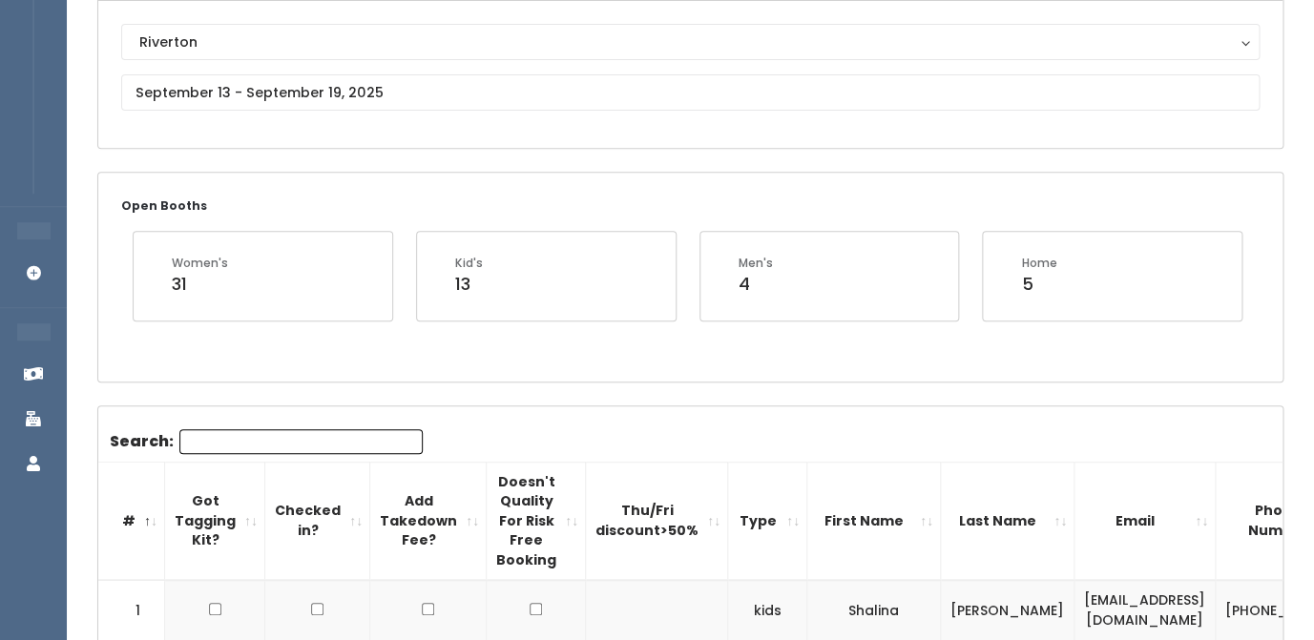
scroll to position [187, 0]
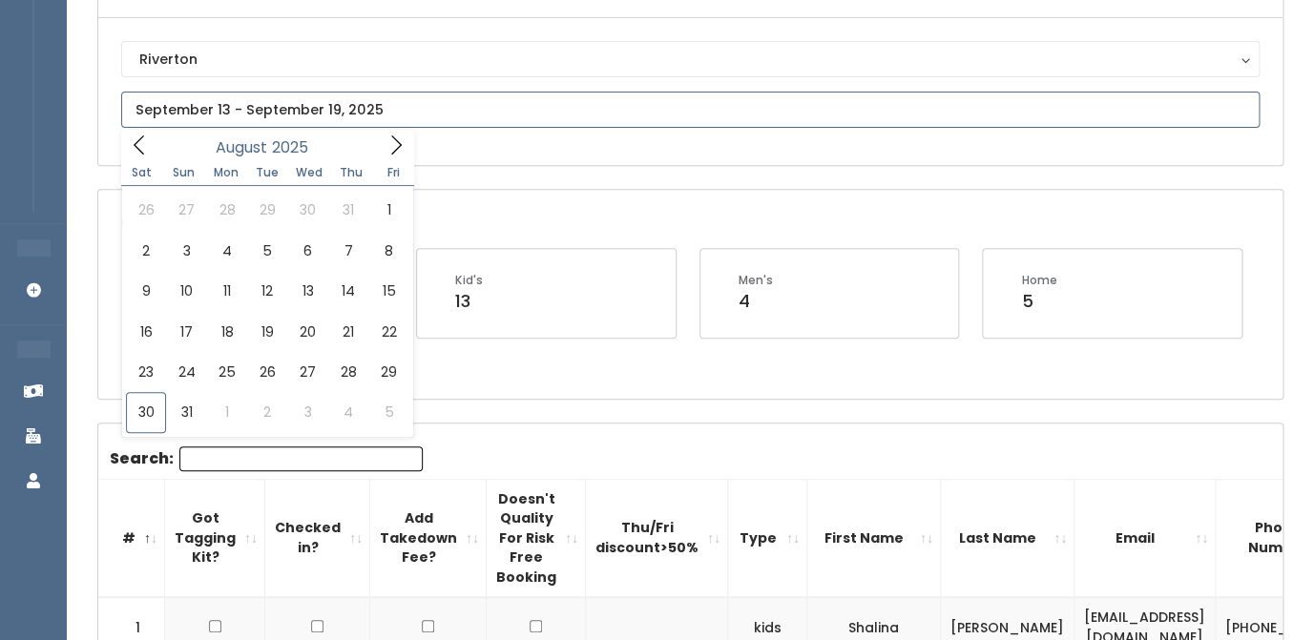
click at [211, 120] on input "text" at bounding box center [690, 110] width 1138 height 36
click at [393, 145] on icon at bounding box center [396, 145] width 21 height 21
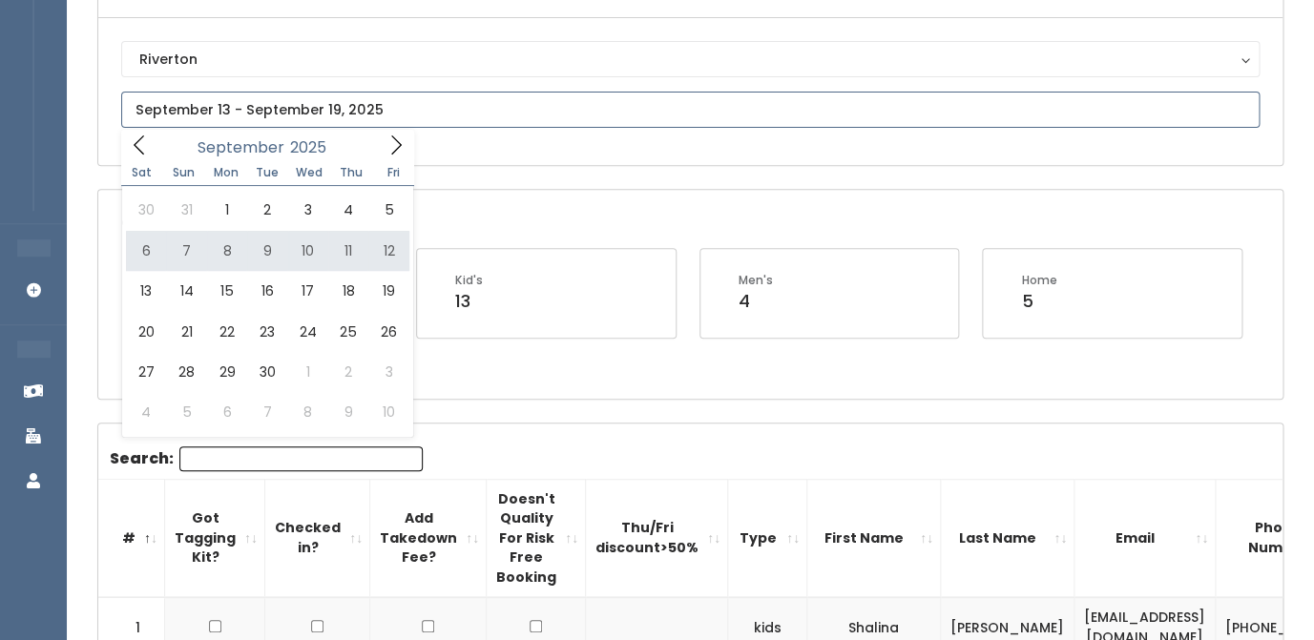
type input "September 6 to September 12"
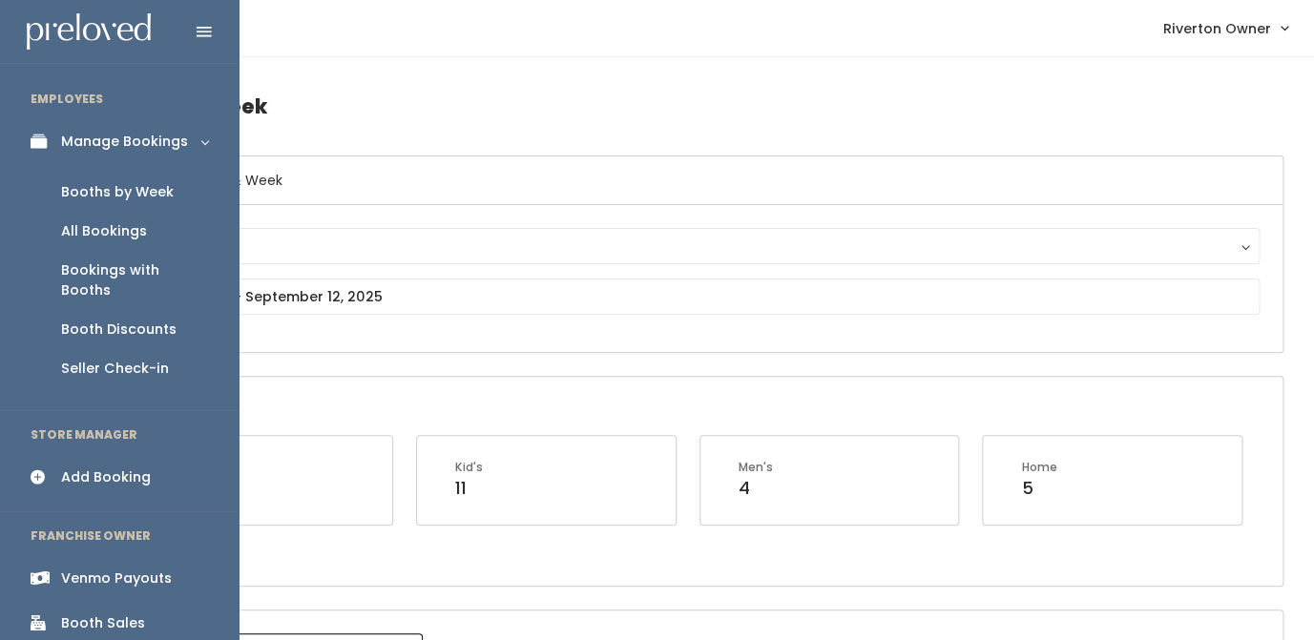
click at [109, 468] on div "Add Booking" at bounding box center [106, 478] width 90 height 20
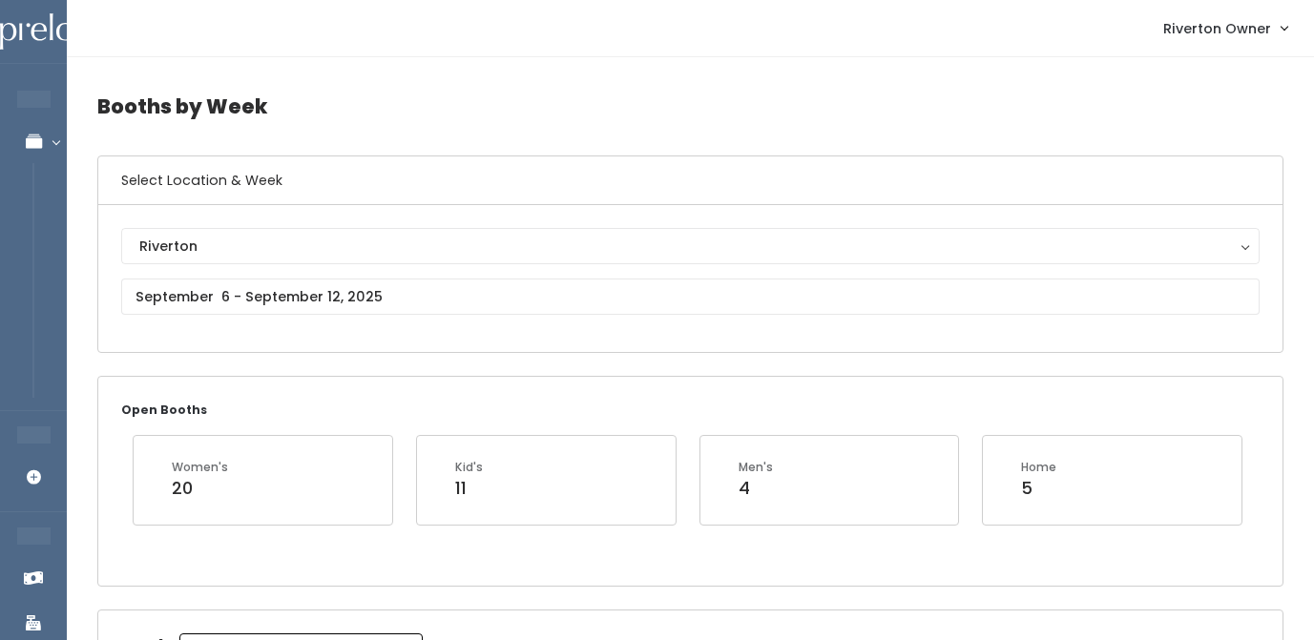
scroll to position [113, 0]
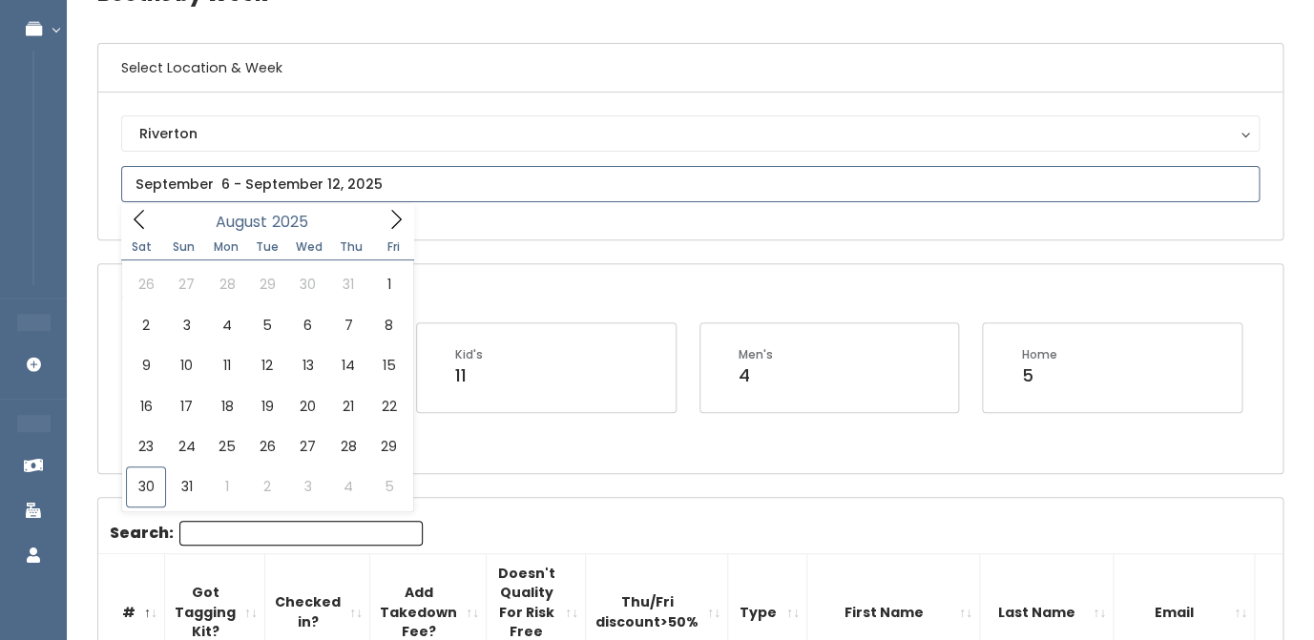
click at [325, 184] on input "text" at bounding box center [690, 184] width 1138 height 36
type input "August 30 to September 5"
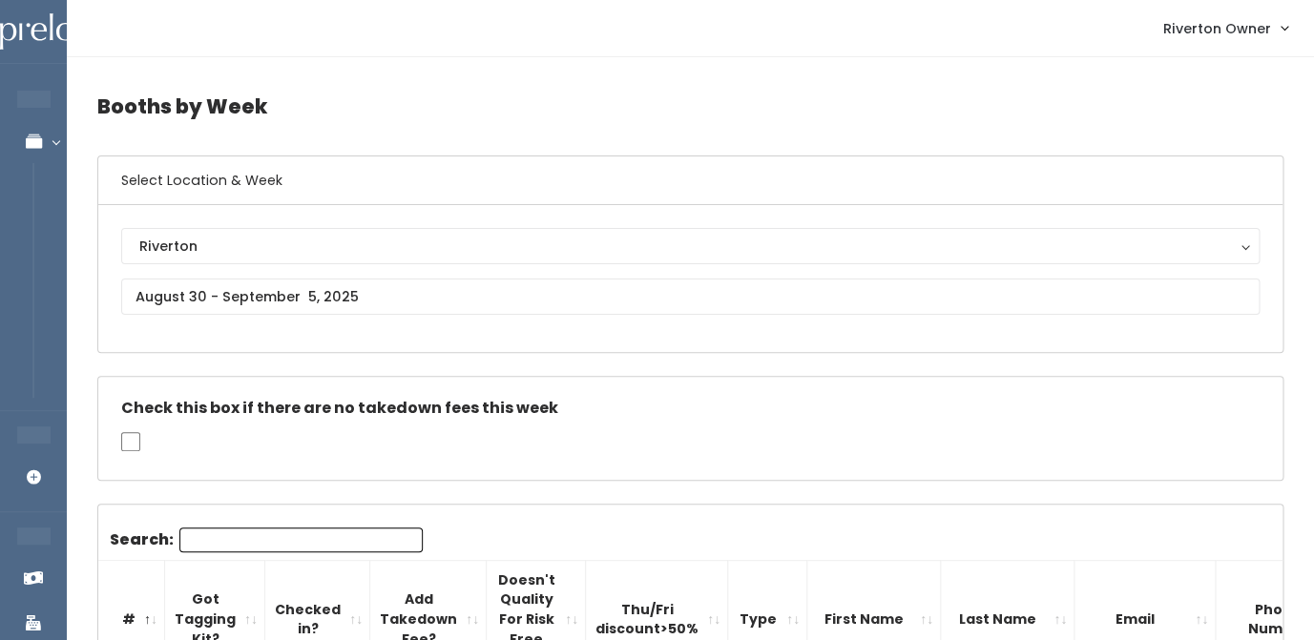
click at [255, 545] on input "Search:" at bounding box center [300, 540] width 243 height 25
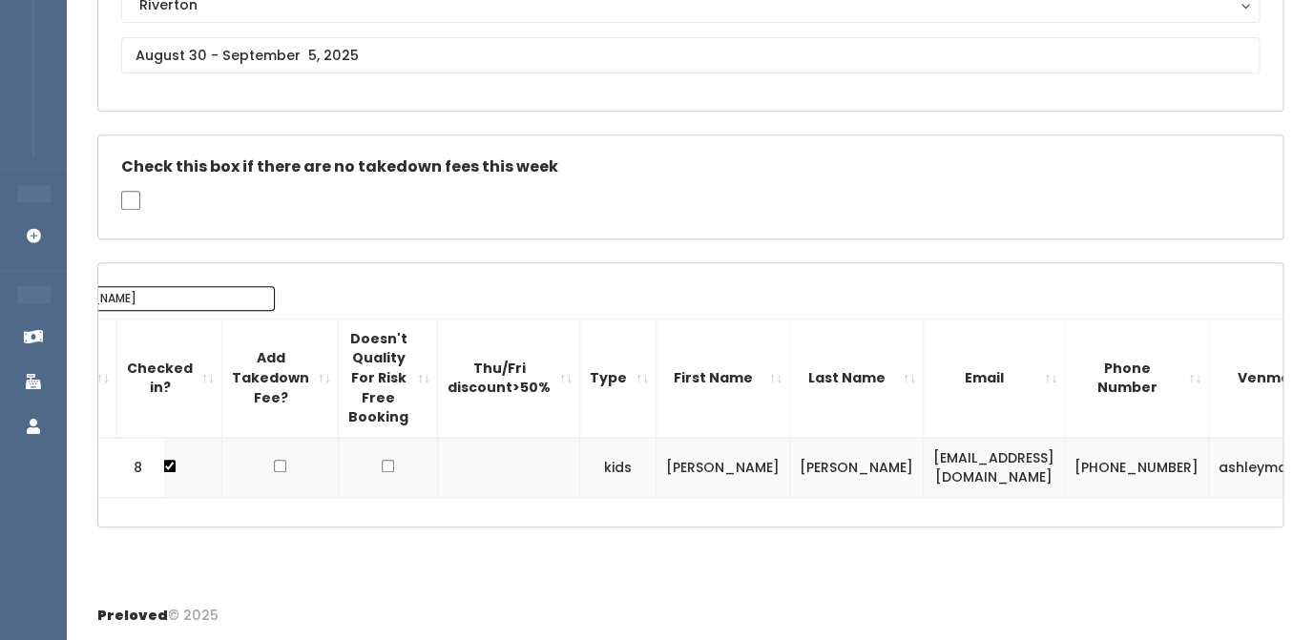
scroll to position [0, 166]
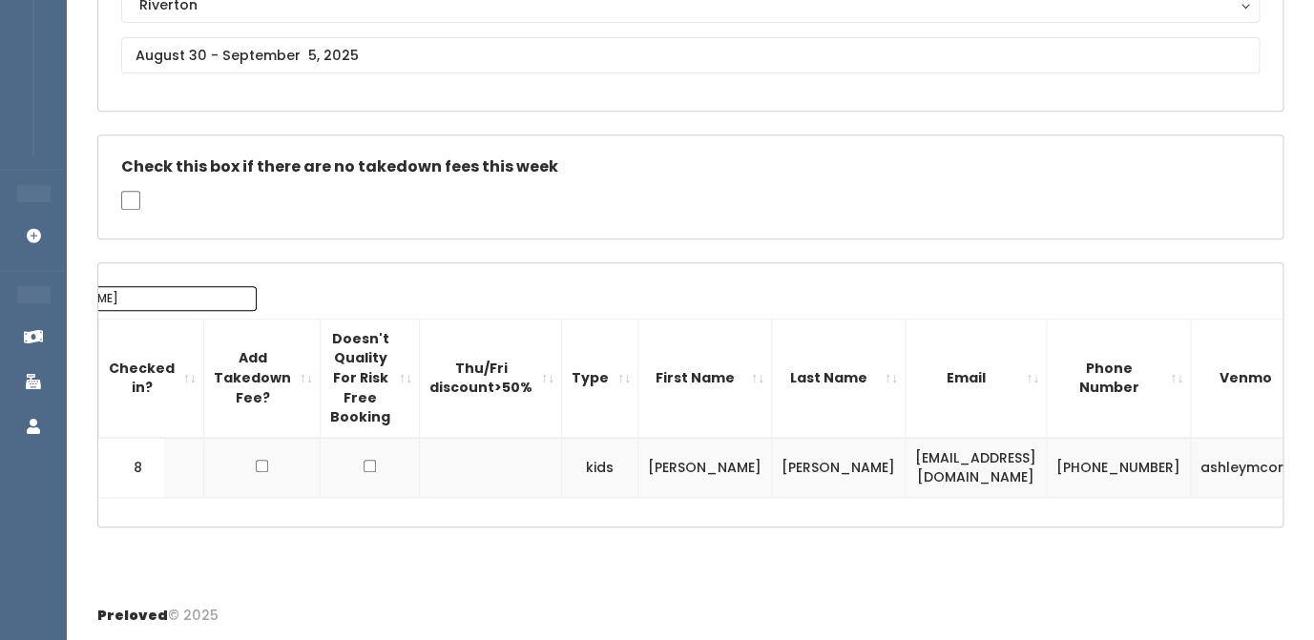
click at [906, 469] on td "[EMAIL_ADDRESS][DOMAIN_NAME]" at bounding box center [976, 468] width 141 height 60
click at [1191, 465] on td "ashleymconder" at bounding box center [1256, 468] width 130 height 60
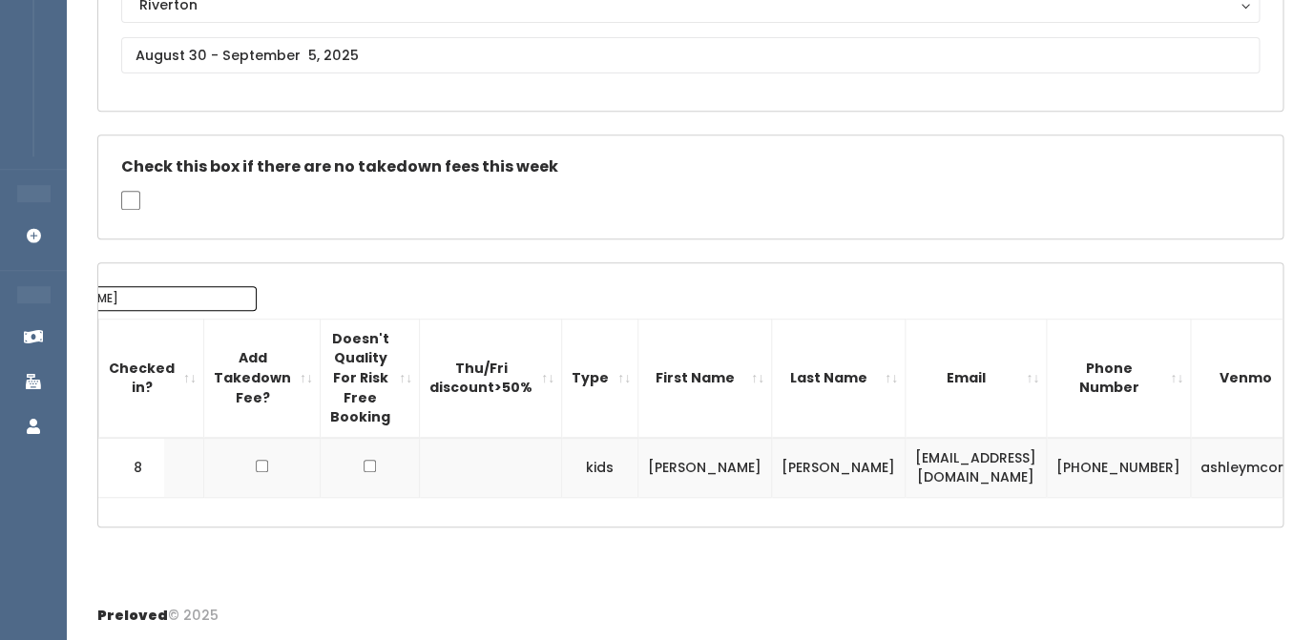
click at [1191, 465] on td "ashleymconder" at bounding box center [1256, 468] width 130 height 60
click at [1047, 462] on td "(801) 573-6486" at bounding box center [1119, 468] width 144 height 60
click at [199, 286] on input "ashley" at bounding box center [134, 298] width 243 height 25
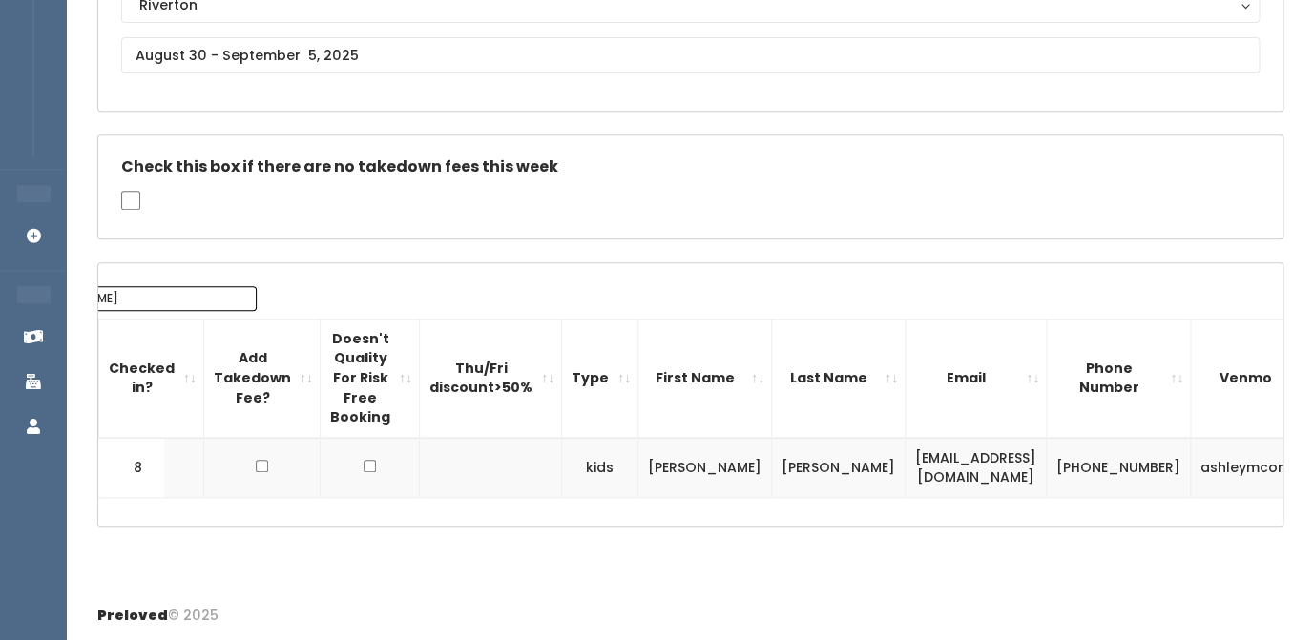
click at [199, 286] on input "ashley" at bounding box center [134, 298] width 243 height 25
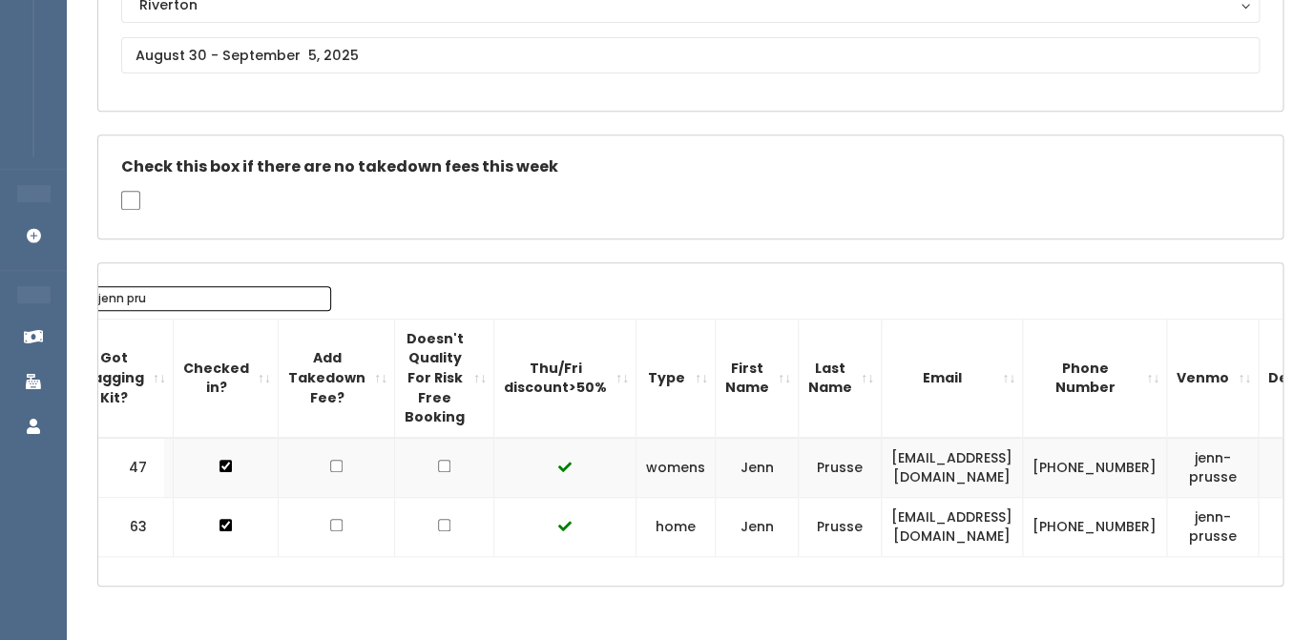
type input "jenn pru"
click at [906, 466] on td "[EMAIL_ADDRESS][DOMAIN_NAME]" at bounding box center [952, 468] width 141 height 60
click at [1179, 467] on td "jenn-prusse" at bounding box center [1213, 468] width 92 height 60
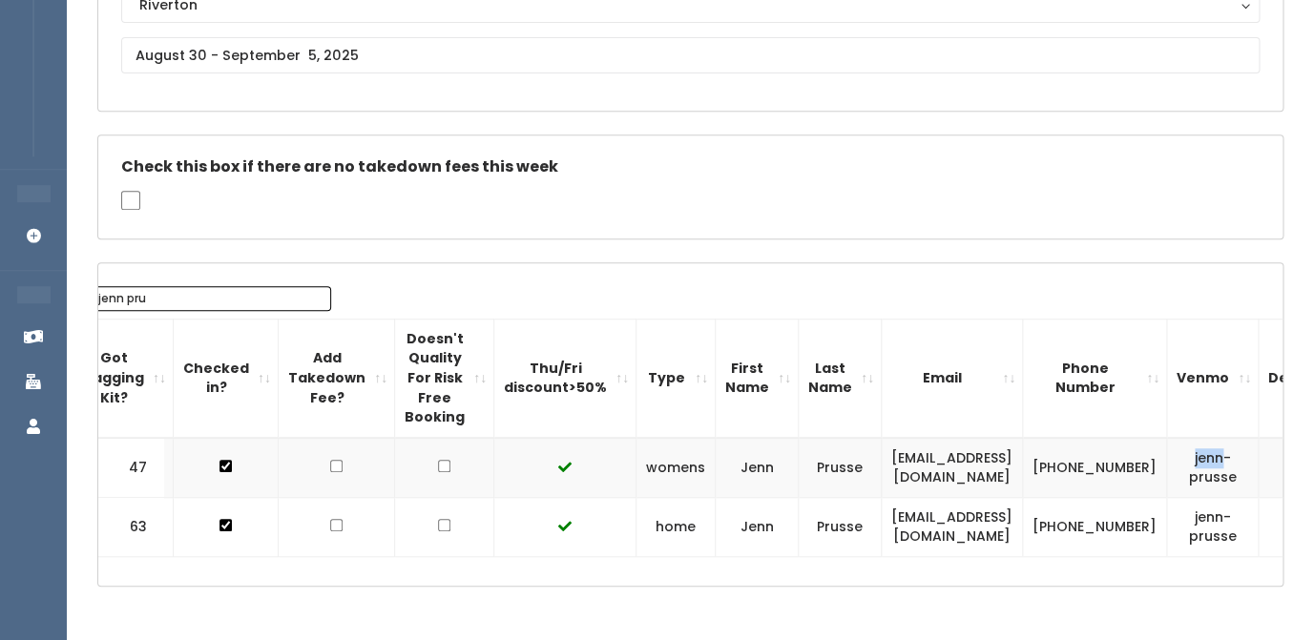
click at [1179, 467] on td "jenn-prusse" at bounding box center [1213, 468] width 92 height 60
click at [1086, 457] on td "[PHONE_NUMBER]" at bounding box center [1095, 468] width 144 height 60
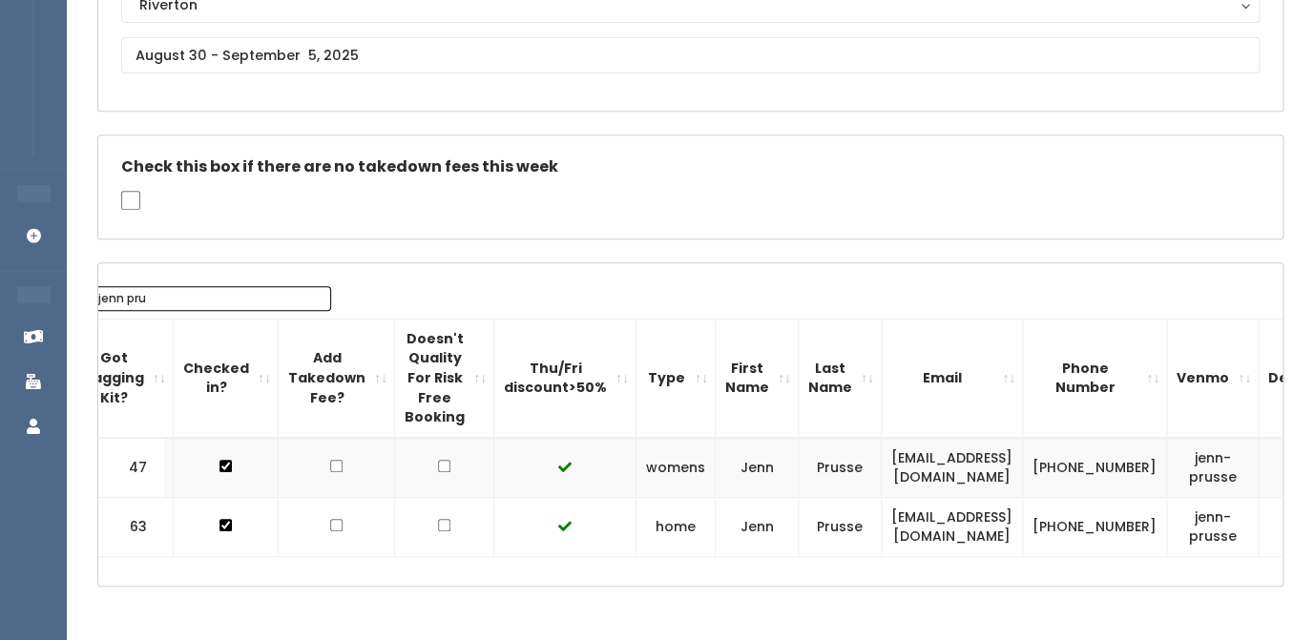
click at [153, 308] on input "jenn pru" at bounding box center [209, 298] width 243 height 25
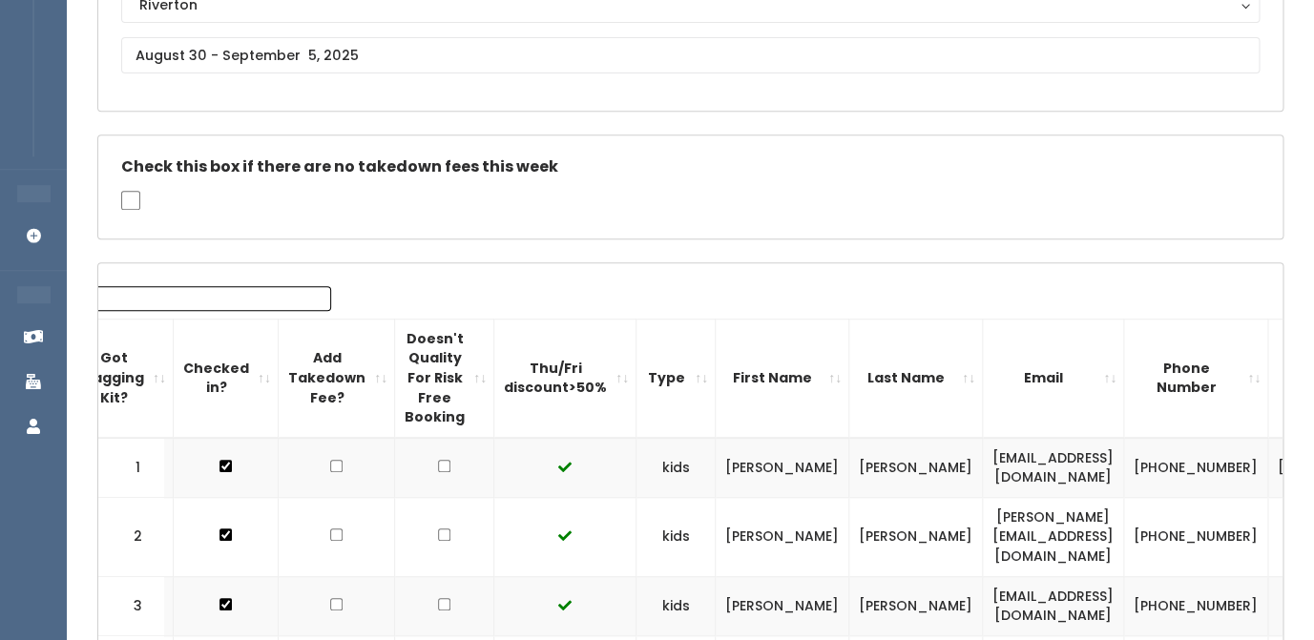
scroll to position [0, 88]
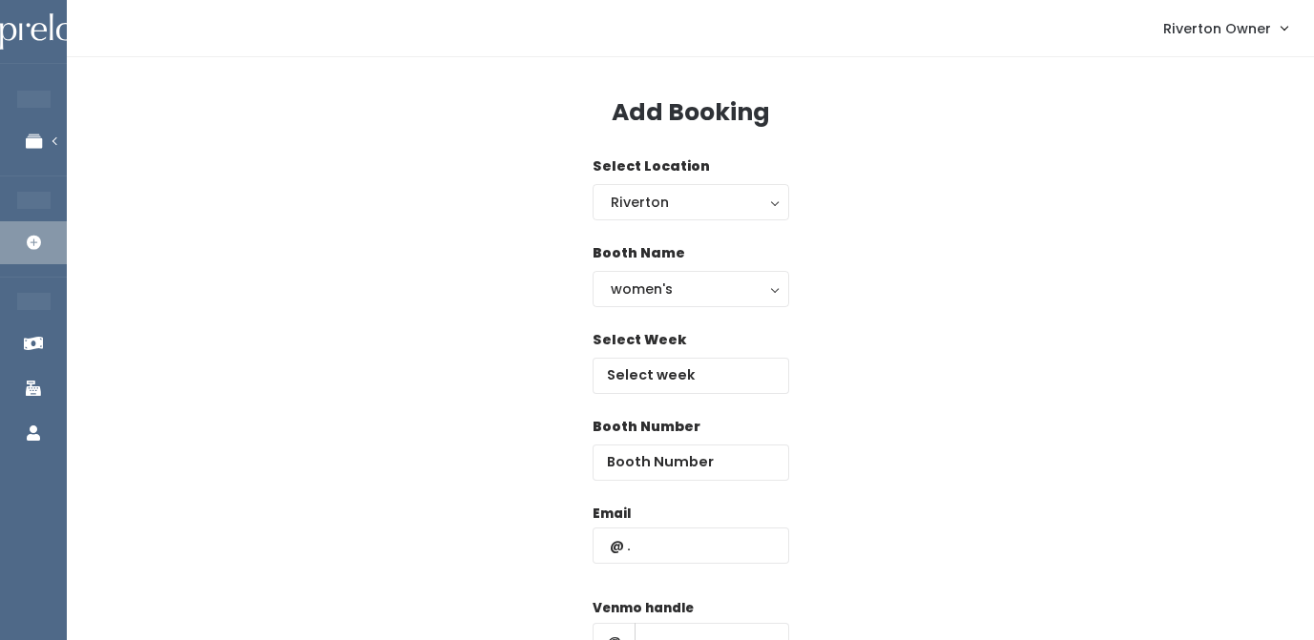
click at [641, 305] on button "women's" at bounding box center [691, 289] width 197 height 36
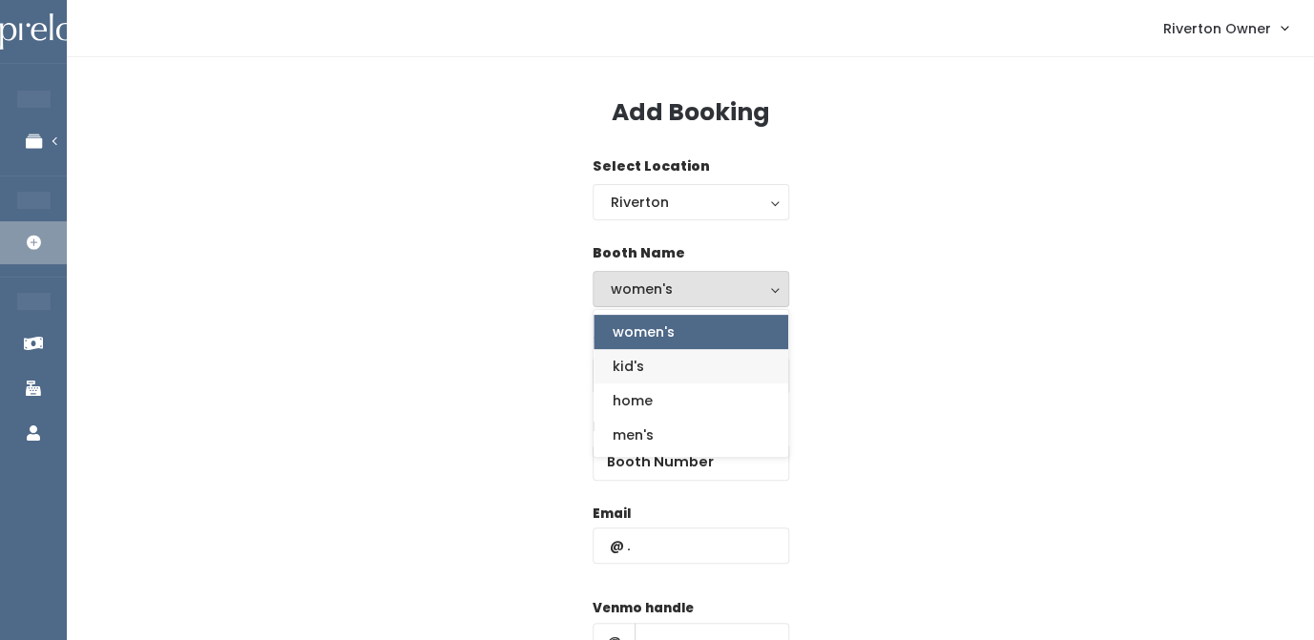
click at [635, 366] on span "kid's" at bounding box center [628, 366] width 31 height 21
select select "kids"
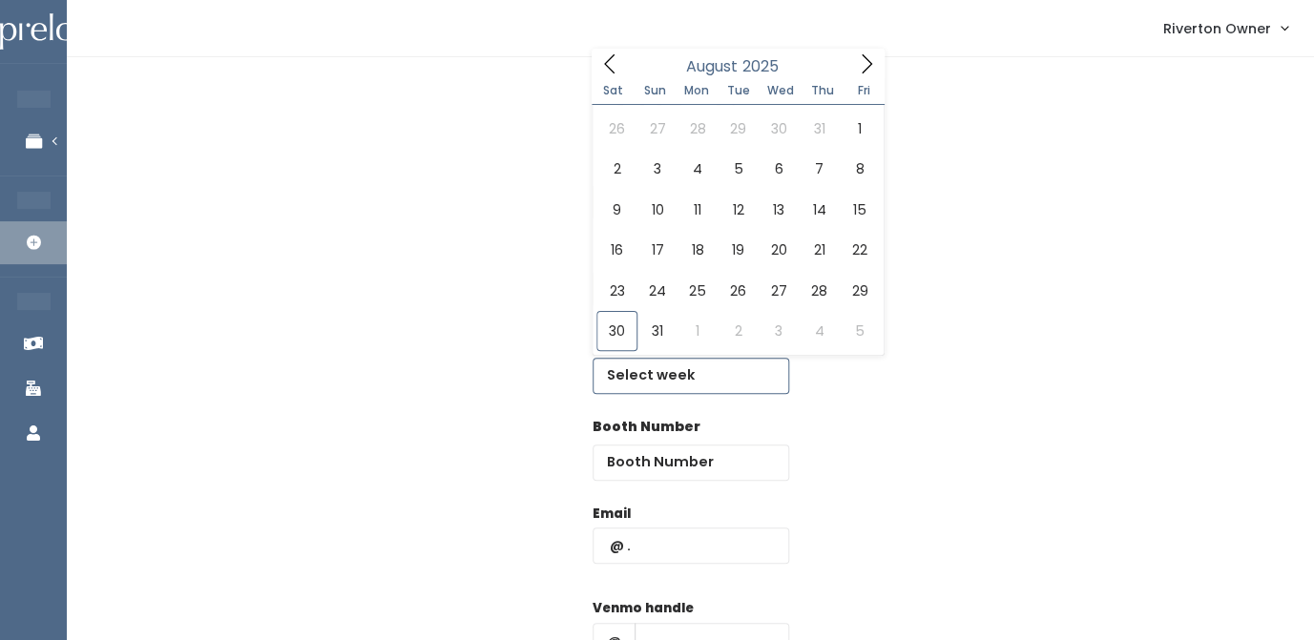
click at [625, 394] on input "text" at bounding box center [691, 376] width 197 height 36
click at [868, 70] on icon at bounding box center [866, 63] width 21 height 21
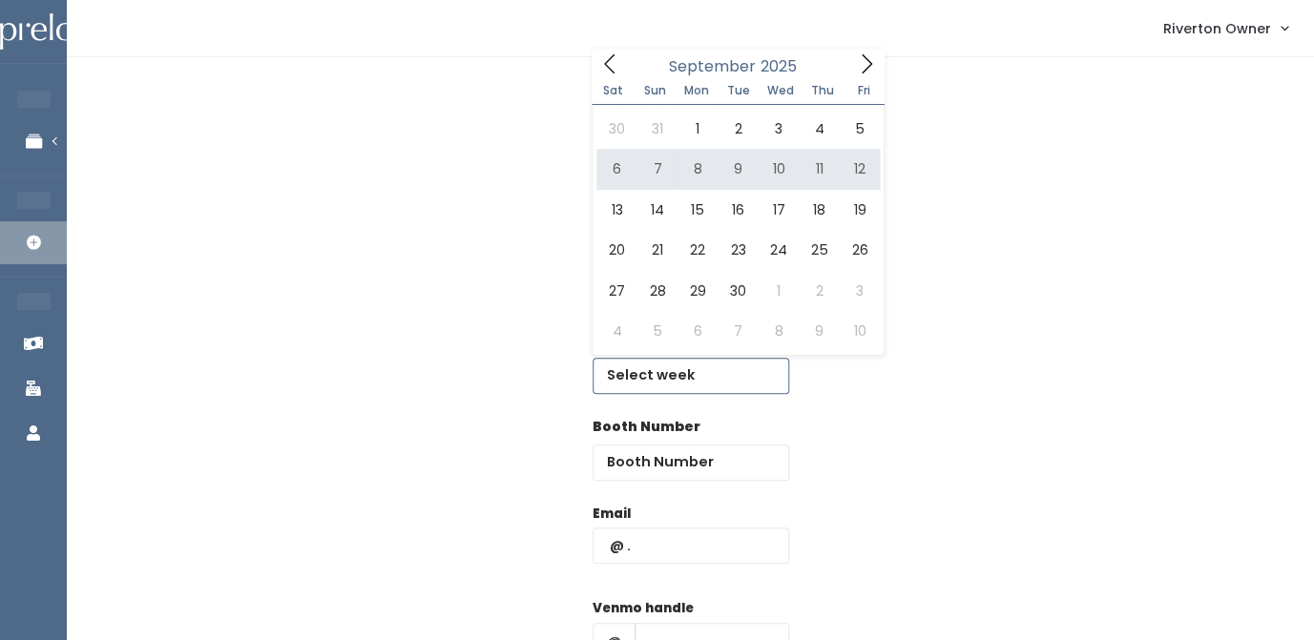
type input "September 6 to September 12"
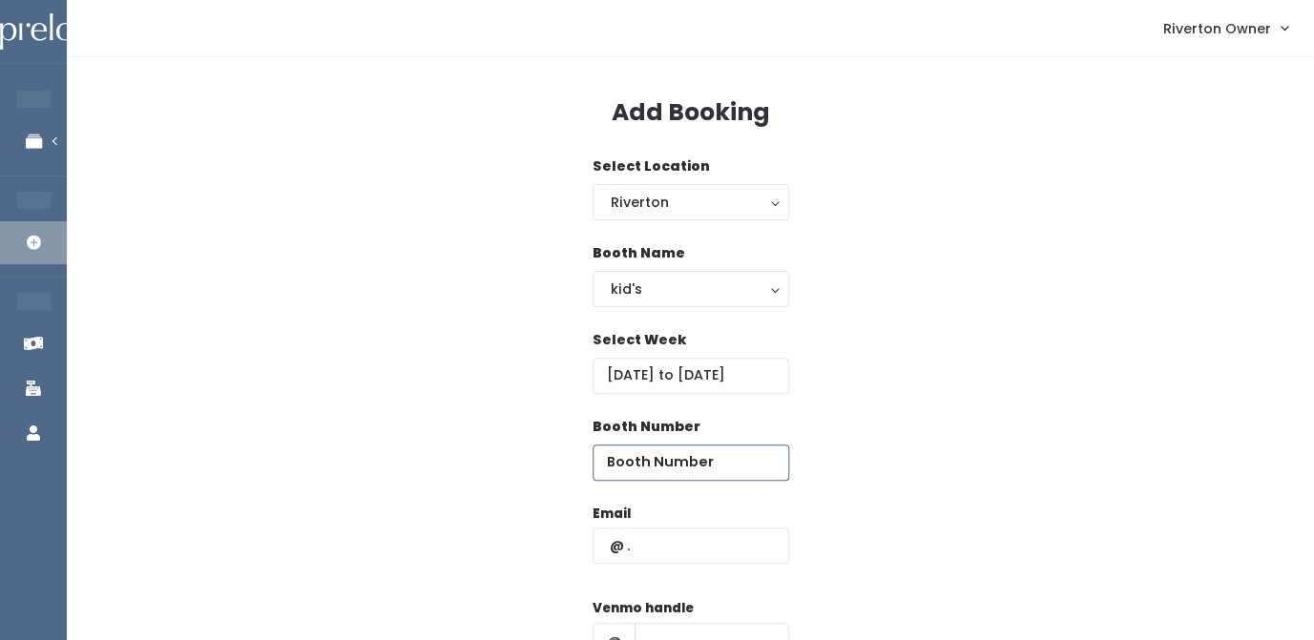
click at [653, 457] on input "number" at bounding box center [691, 463] width 197 height 36
type input "8"
click at [640, 553] on input "text" at bounding box center [691, 546] width 197 height 36
click at [627, 563] on input "text" at bounding box center [691, 546] width 197 height 36
paste input "ashleymconder@gmail.com"
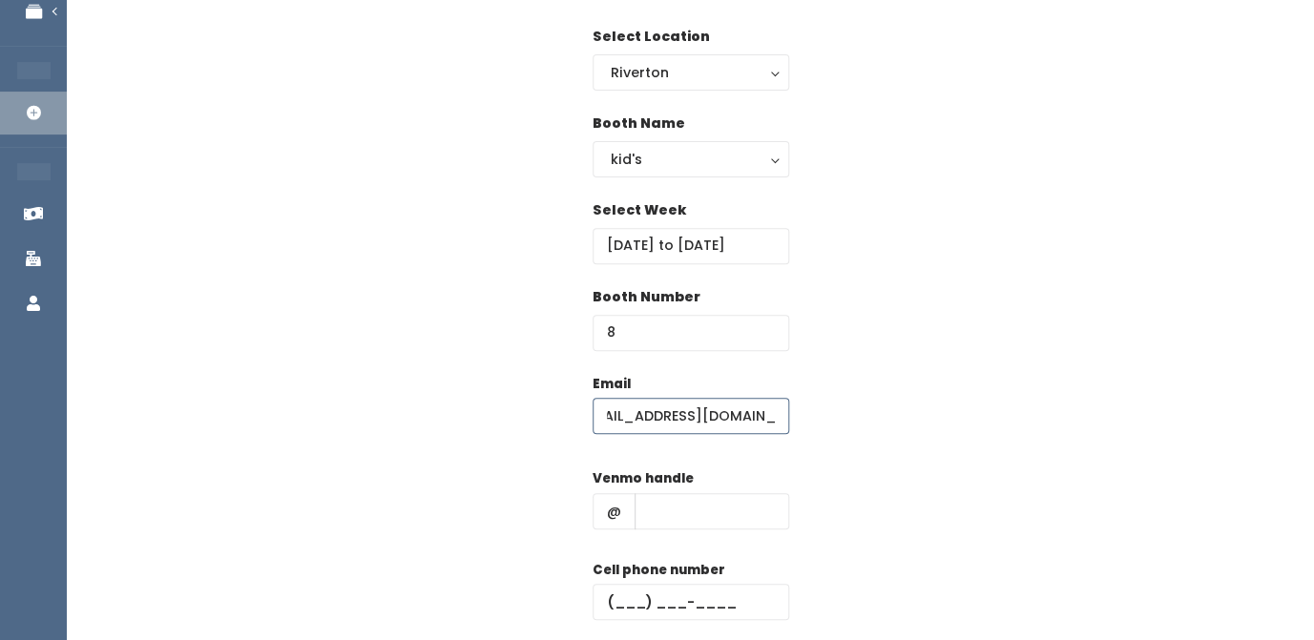
scroll to position [176, 0]
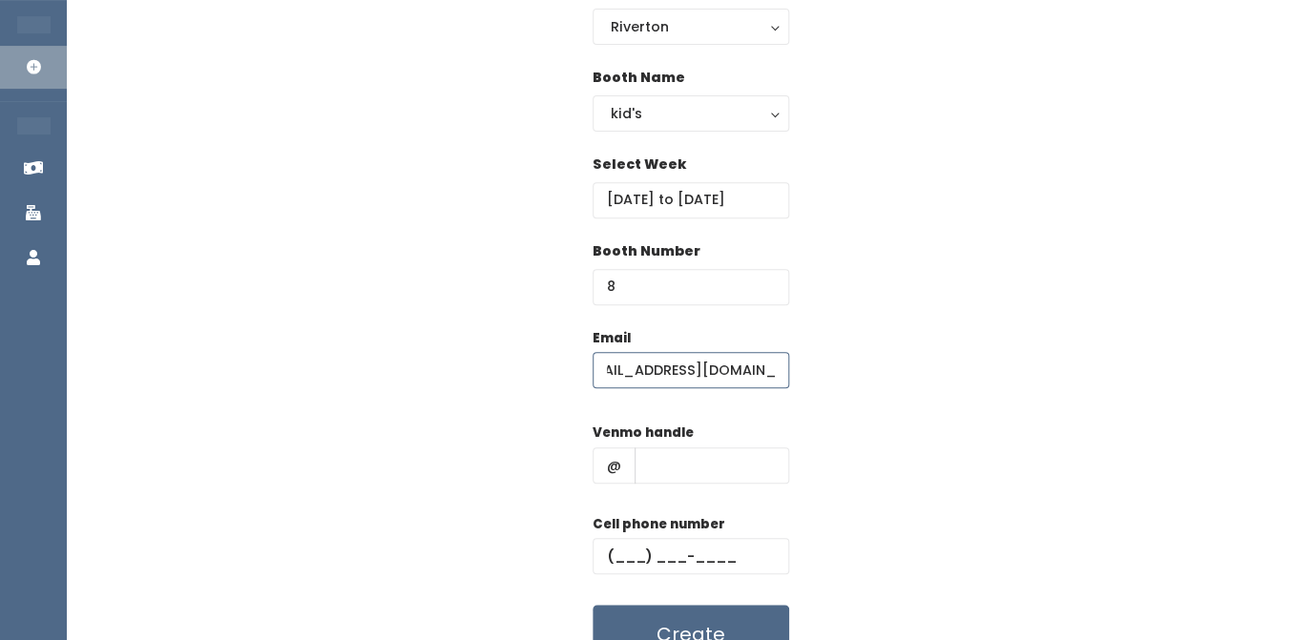
type input "ashleymconder@gmail.com"
click at [667, 481] on input "text" at bounding box center [712, 466] width 155 height 36
click at [651, 458] on input "text" at bounding box center [712, 466] width 155 height 36
paste input "ashleymconder"
type input "ashleymconder"
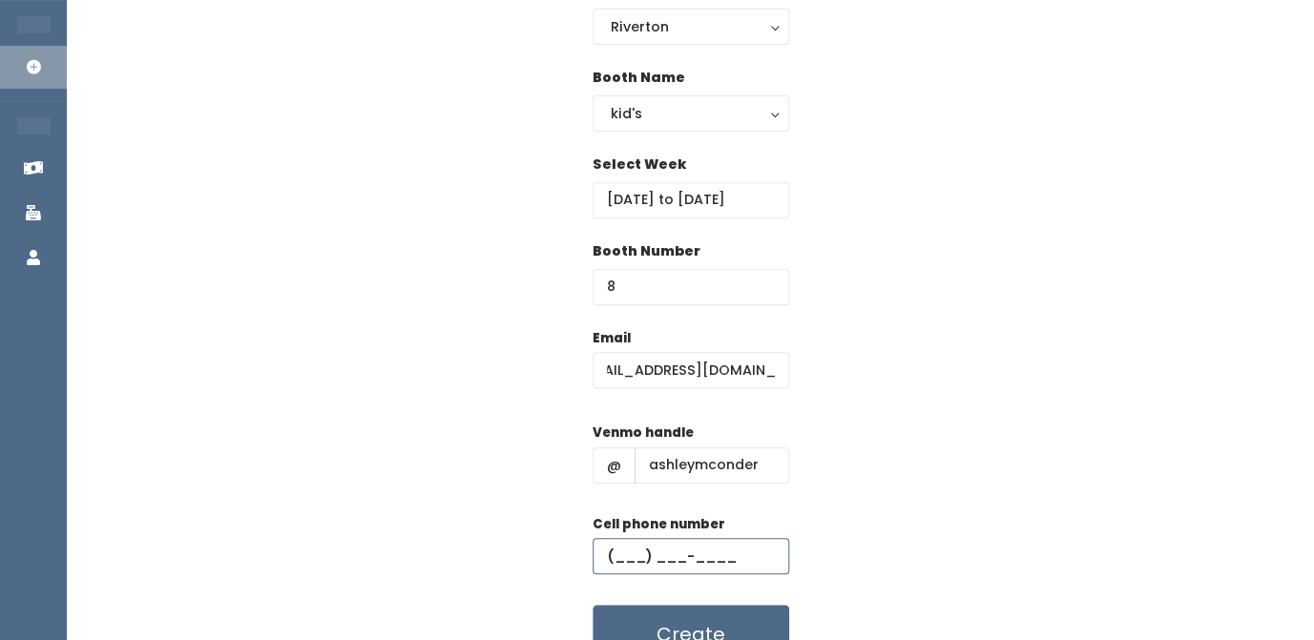
click at [627, 551] on input "text" at bounding box center [691, 556] width 197 height 36
paste input "[PHONE_NUMBER]"
type input "[PHONE_NUMBER]"
click at [860, 408] on div "Email ashleymconder@gmail.com Venmo handle @ ashleymconder Cell phone number (8…" at bounding box center [690, 496] width 1186 height 337
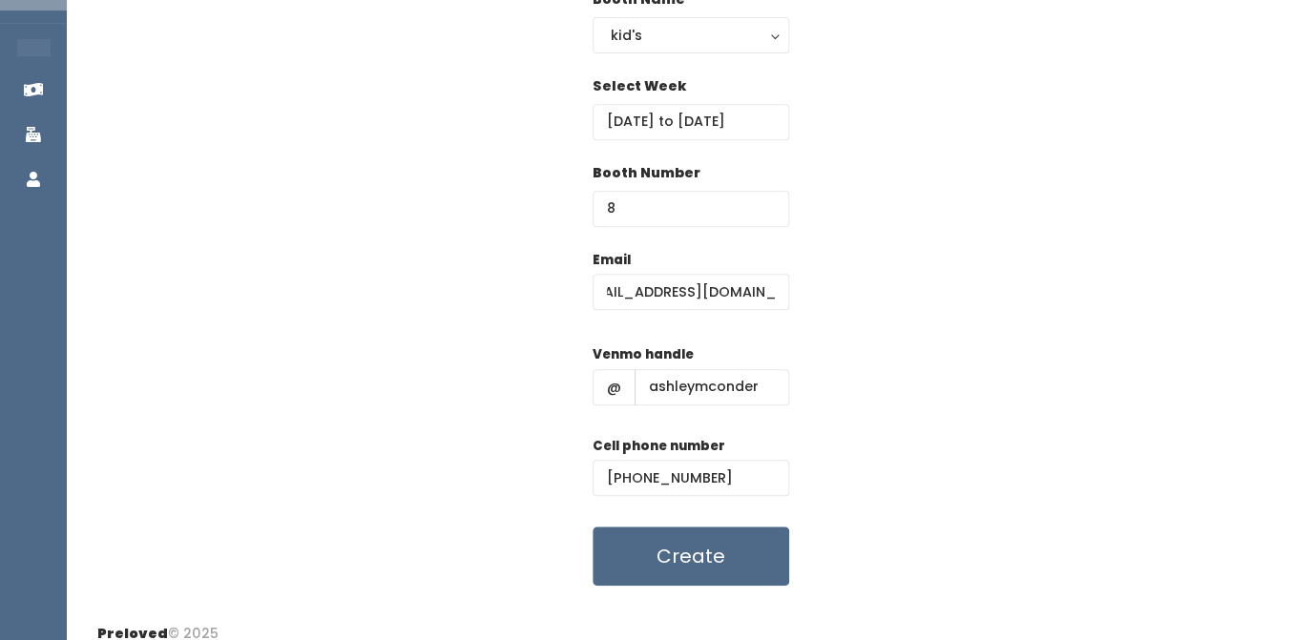
scroll to position [255, 0]
click at [692, 568] on button "Create" at bounding box center [691, 555] width 197 height 59
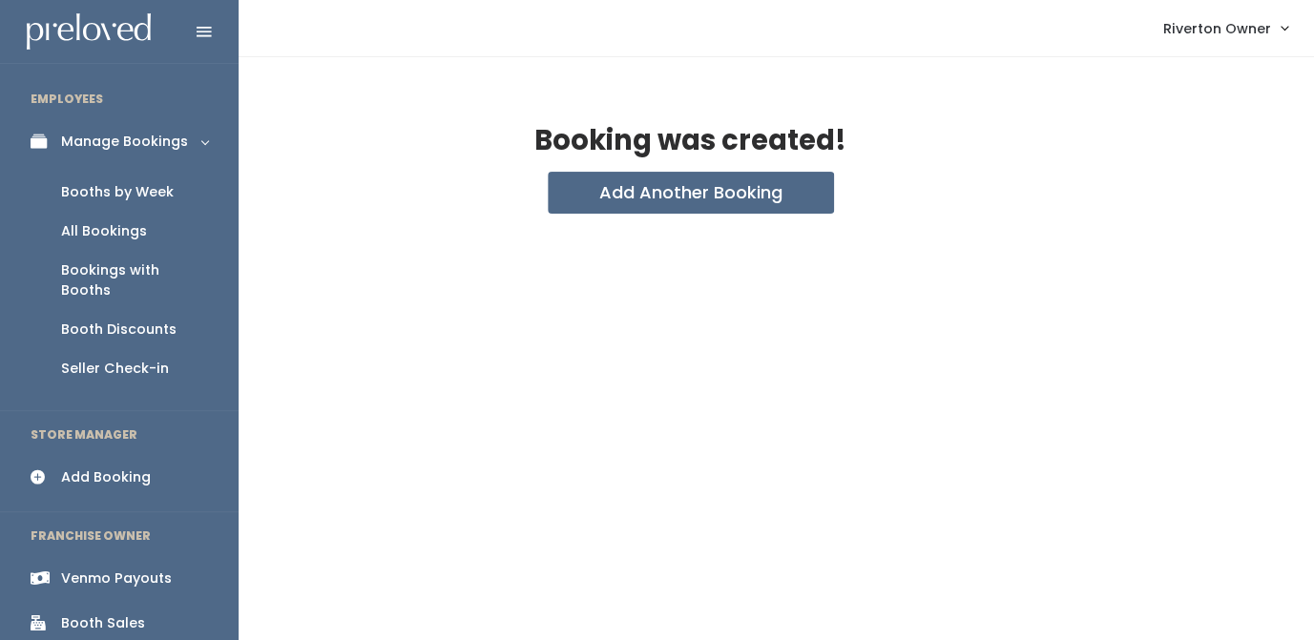
click at [69, 201] on div "Booths by Week" at bounding box center [117, 192] width 113 height 20
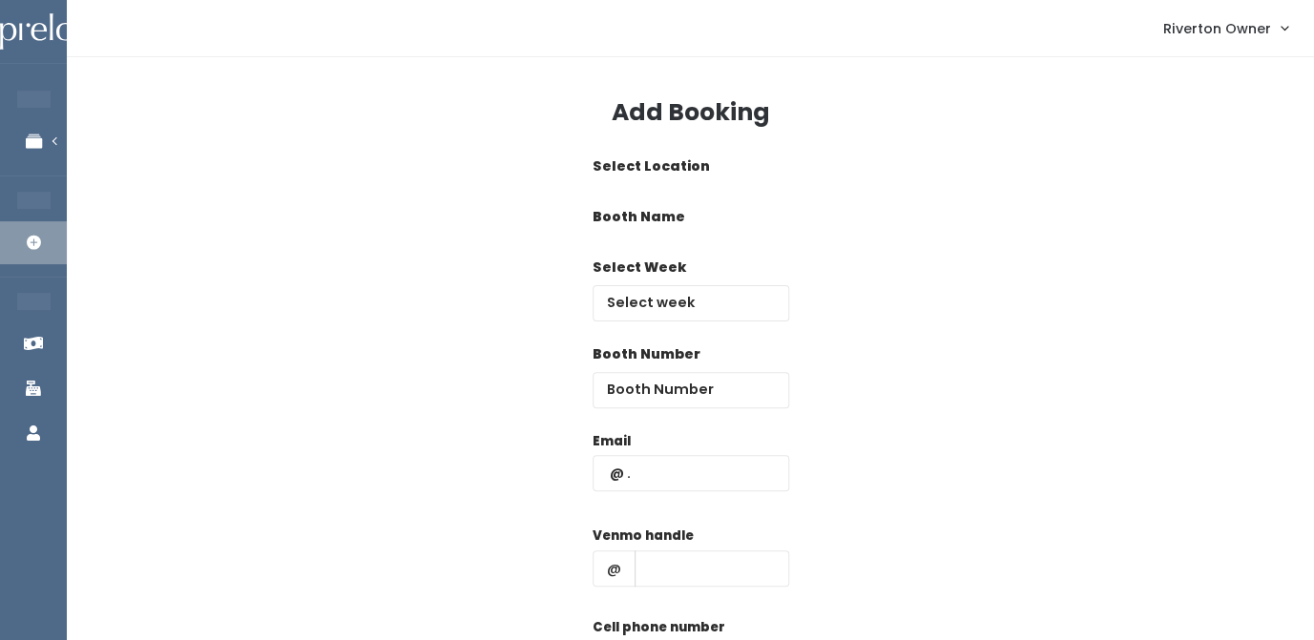
click at [746, 249] on div "Booth Name women's kid's home men's" at bounding box center [691, 232] width 197 height 51
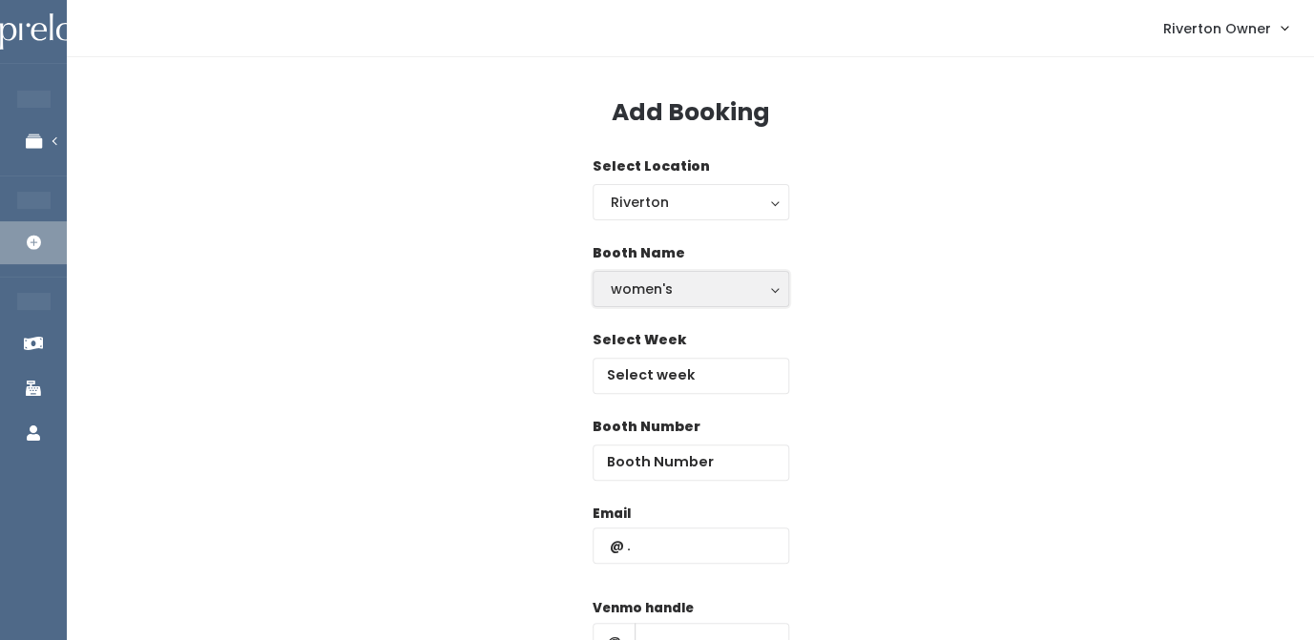
click at [680, 293] on div "women's" at bounding box center [691, 289] width 160 height 21
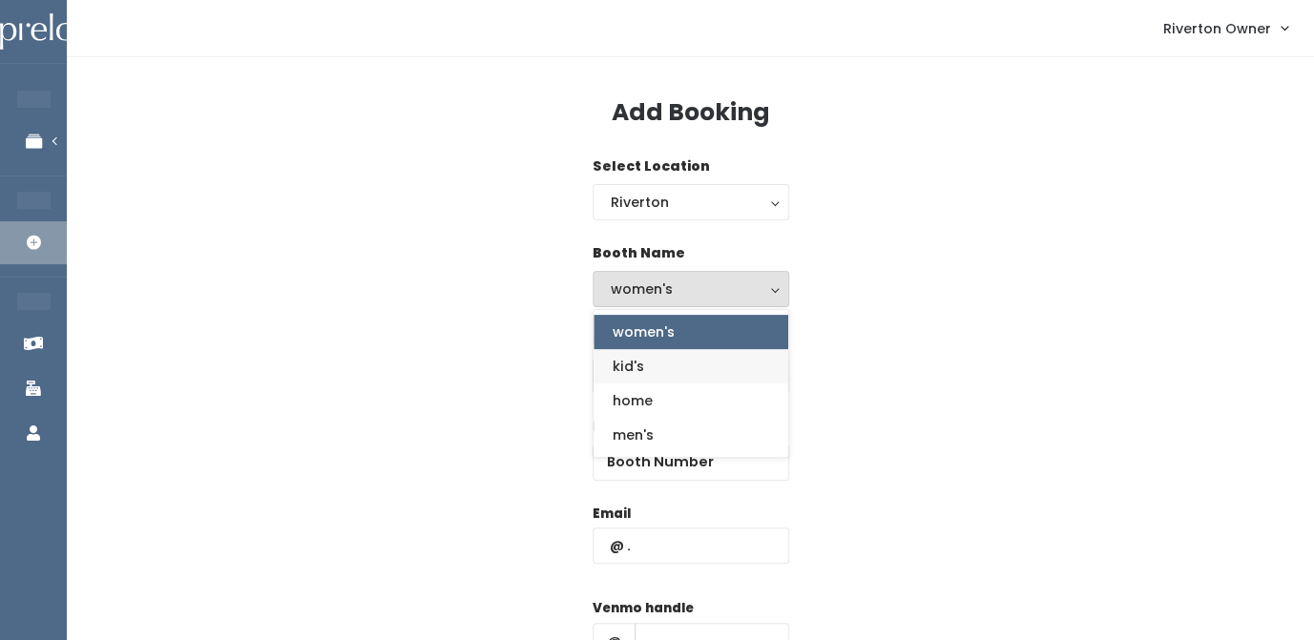
click at [656, 358] on link "kid's" at bounding box center [691, 366] width 195 height 34
select select "kids"
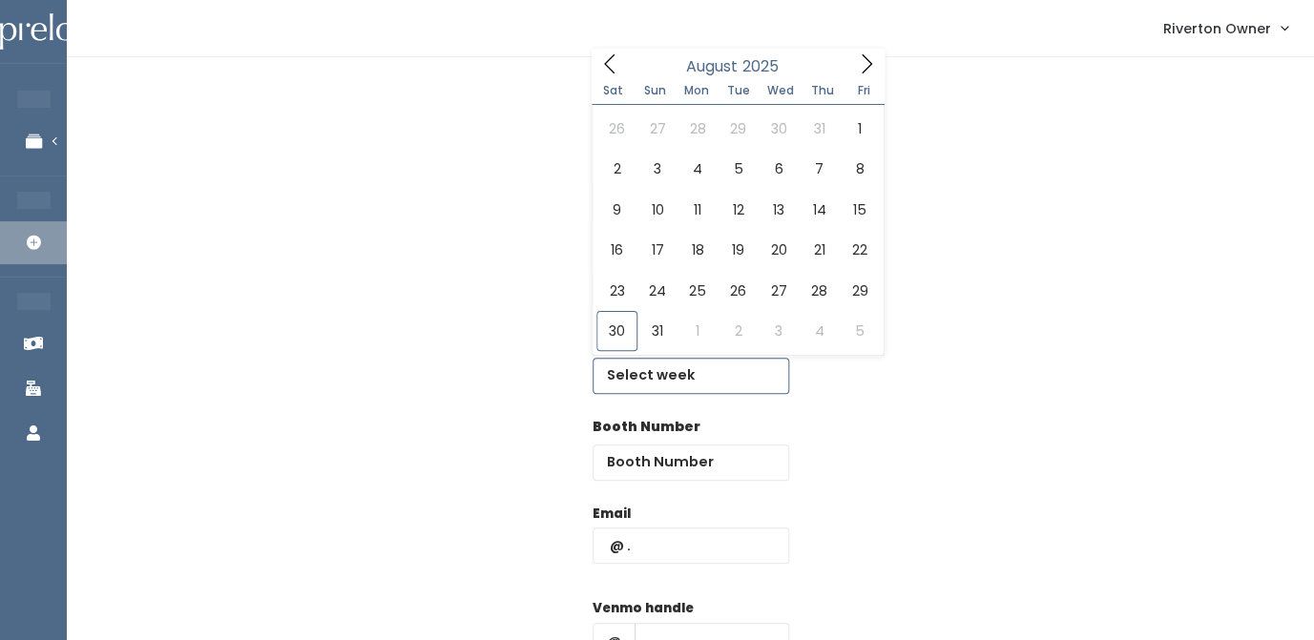
click at [657, 370] on input "text" at bounding box center [691, 376] width 197 height 36
click at [874, 60] on icon at bounding box center [866, 63] width 21 height 21
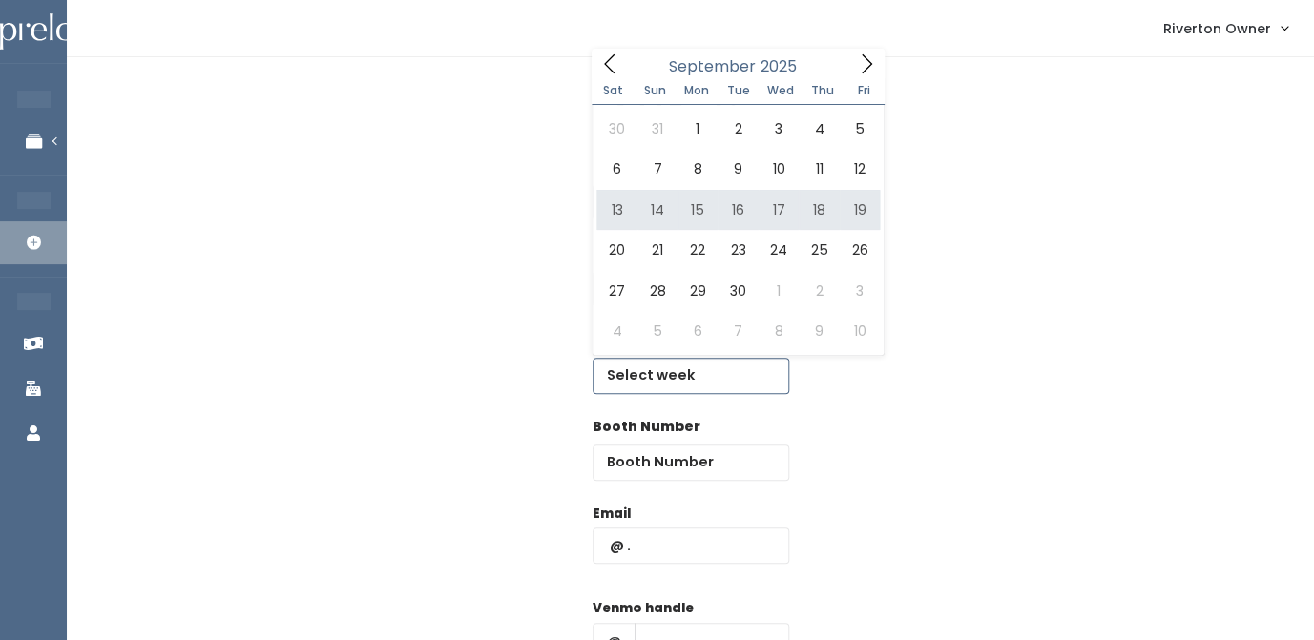
type input "September 13 to September 19"
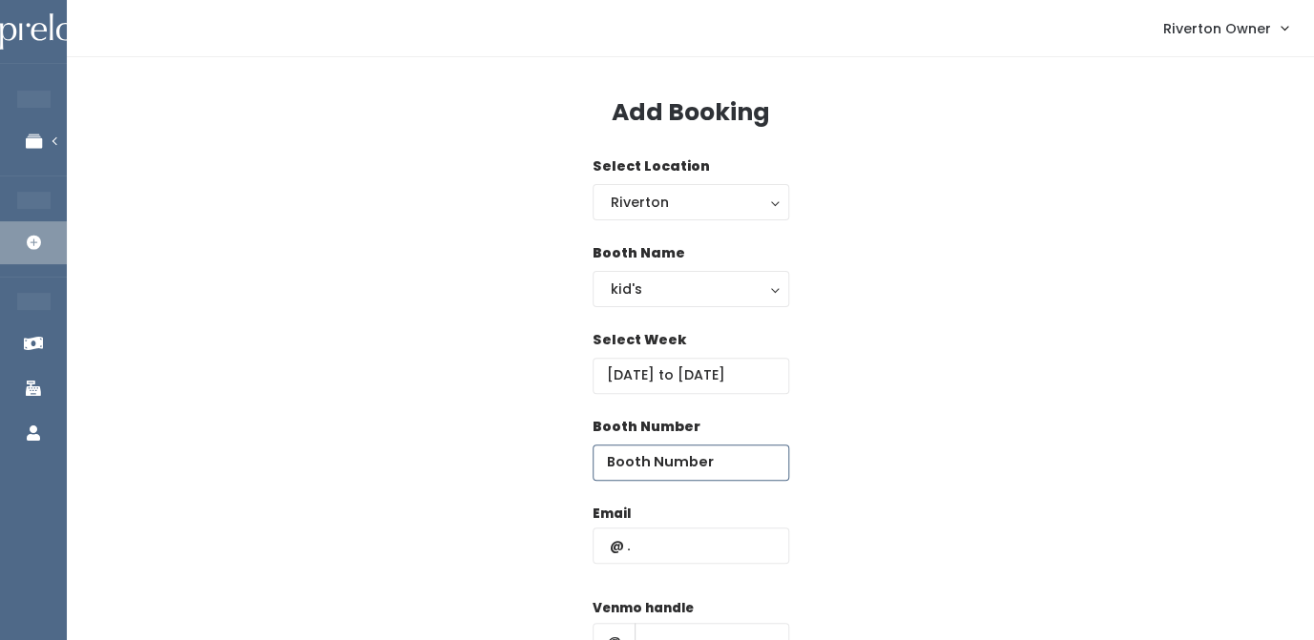
click at [648, 465] on input "number" at bounding box center [691, 463] width 197 height 36
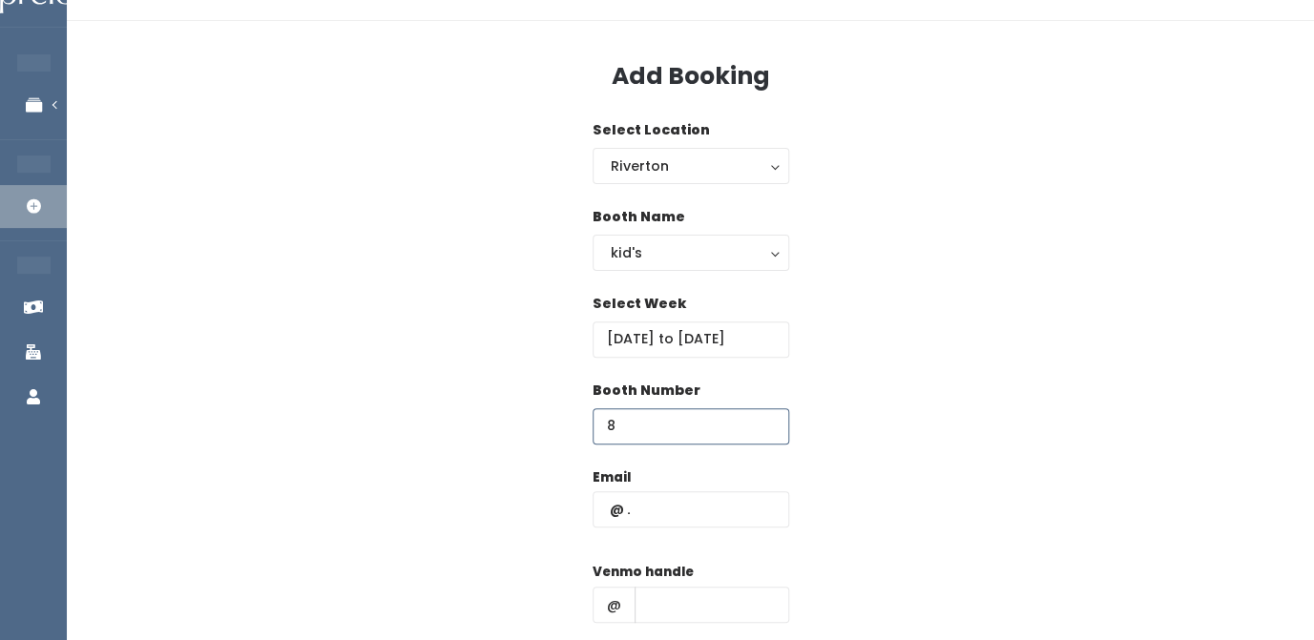
scroll to position [63, 0]
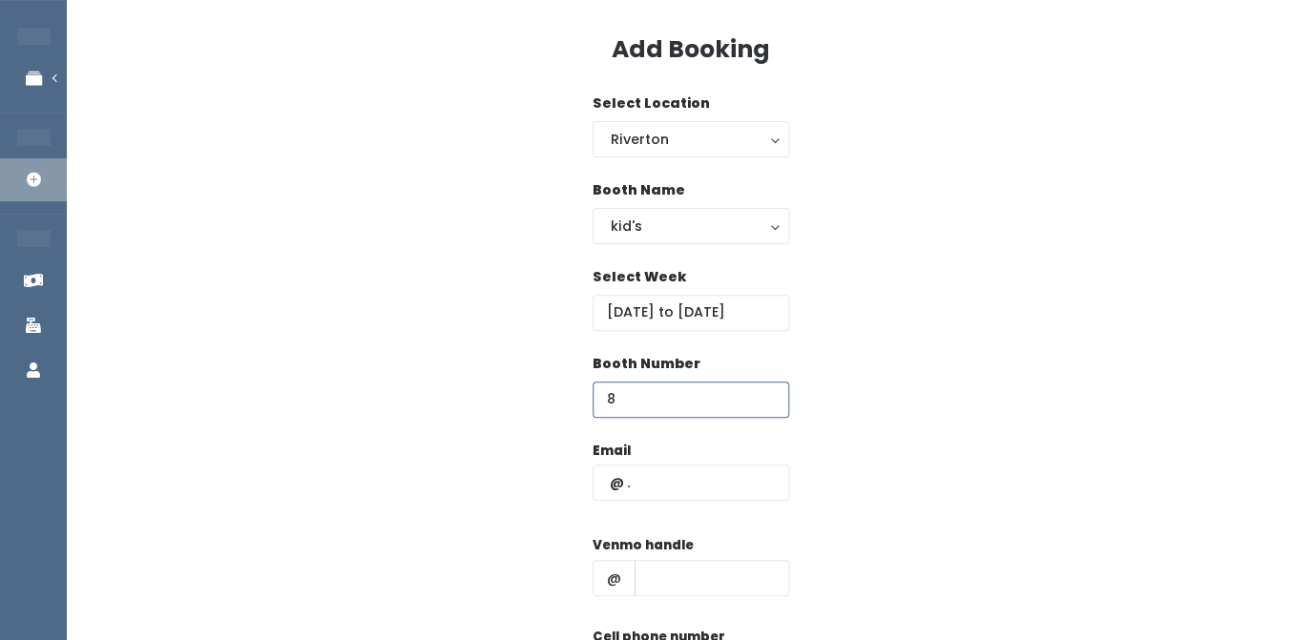
type input "8"
click at [645, 485] on input "text" at bounding box center [691, 483] width 197 height 36
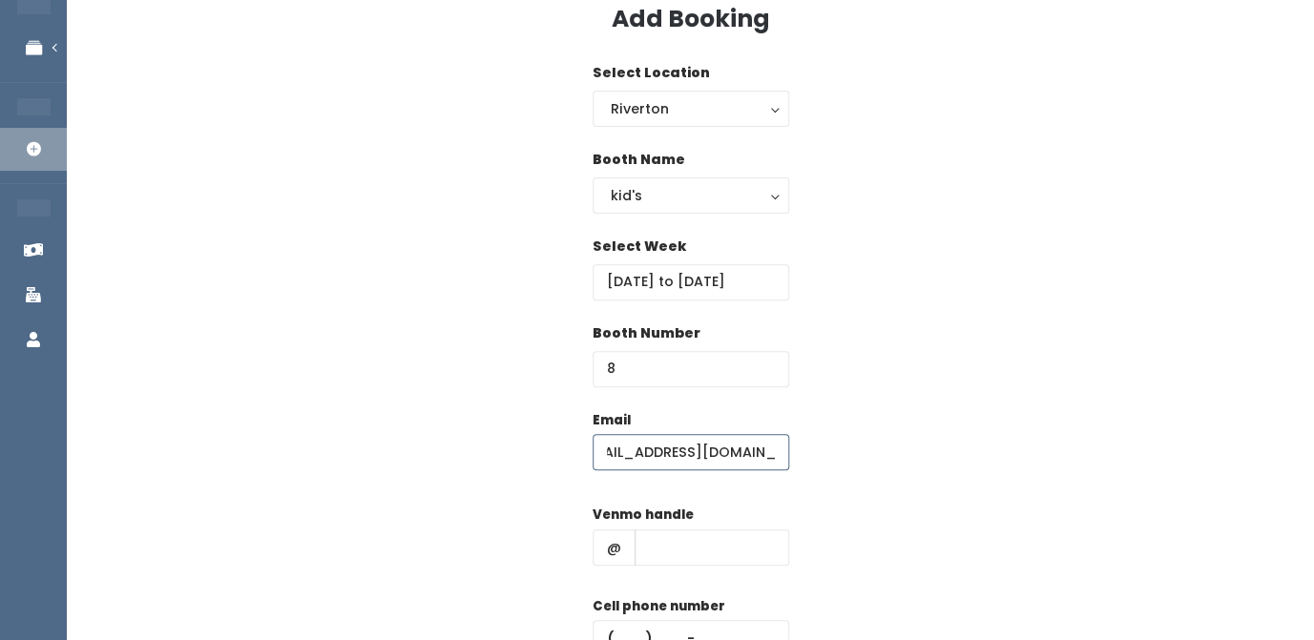
scroll to position [113, 0]
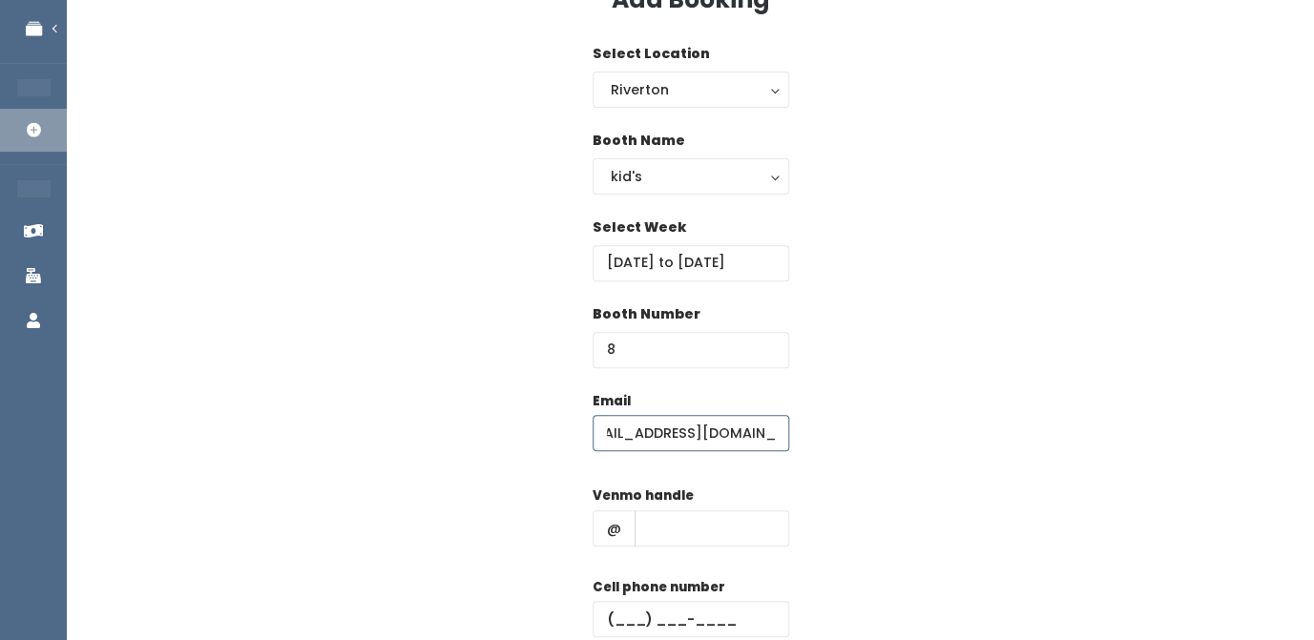
type input "ashleymconder@gmail.com"
click at [655, 526] on input "text" at bounding box center [712, 529] width 155 height 36
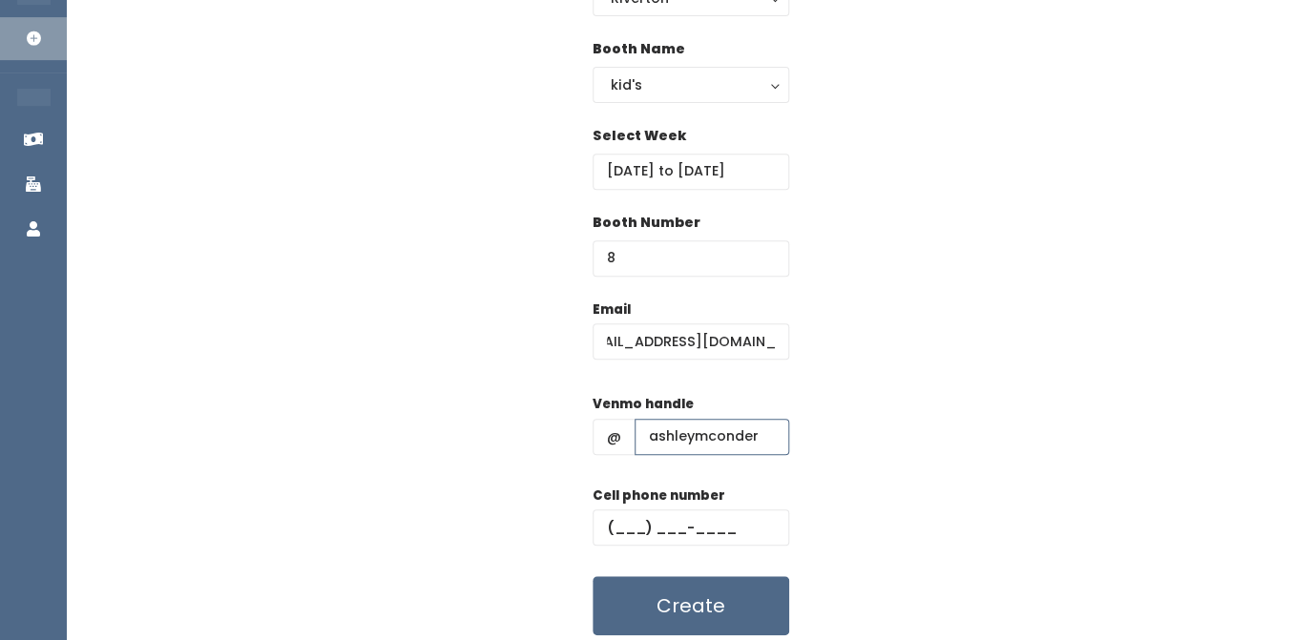
scroll to position [213, 0]
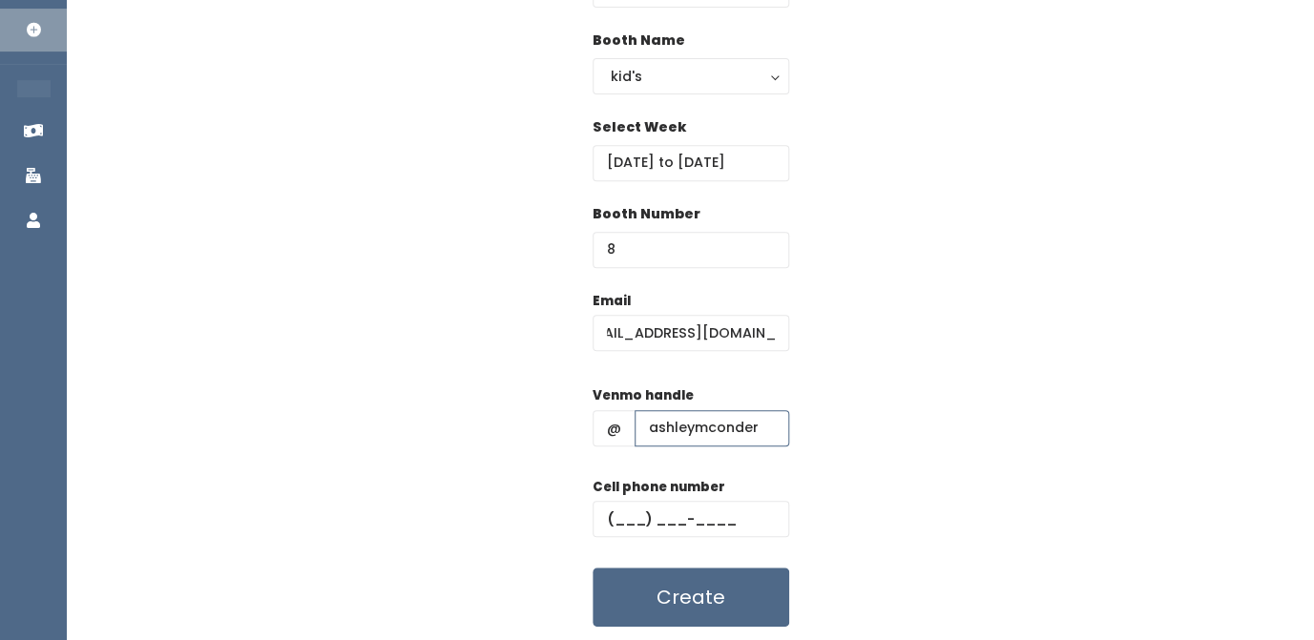
type input "ashleymconder"
click at [628, 524] on input "text" at bounding box center [691, 519] width 197 height 36
paste input "[PHONE_NUMBER]"
type input "[PHONE_NUMBER]"
click at [848, 403] on div "Email ashleymconder@gmail.com Venmo handle @ ashleymconder Cell phone number (8…" at bounding box center [690, 459] width 1186 height 337
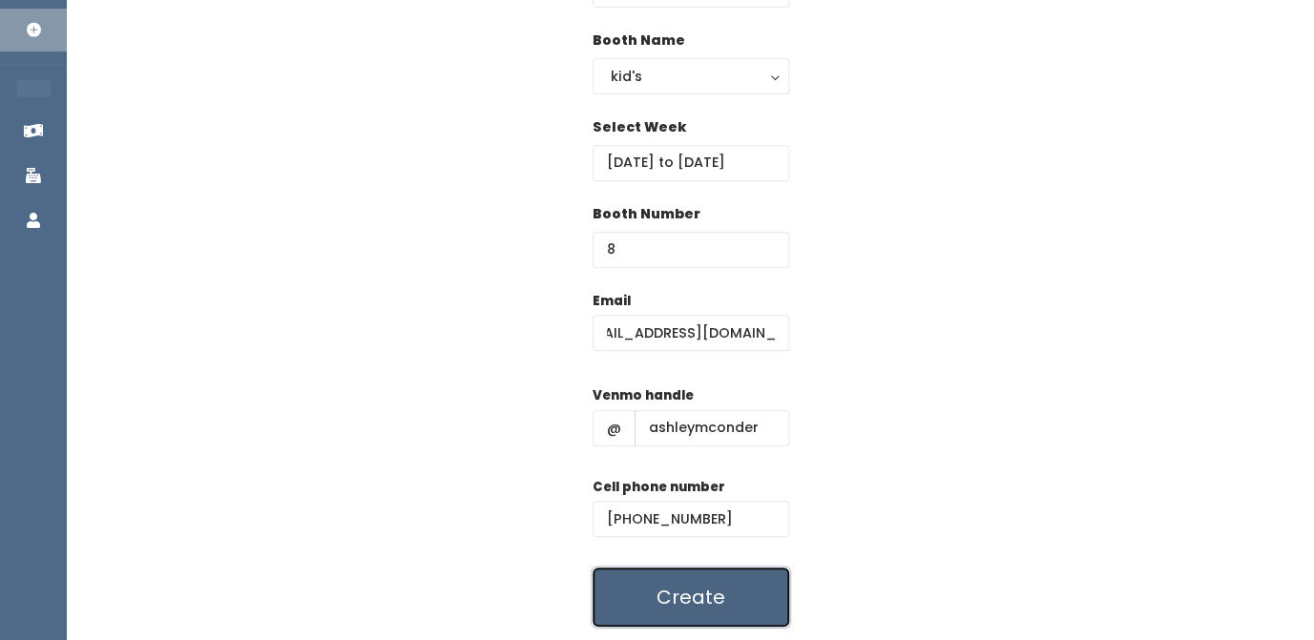
click at [699, 615] on button "Create" at bounding box center [691, 597] width 197 height 59
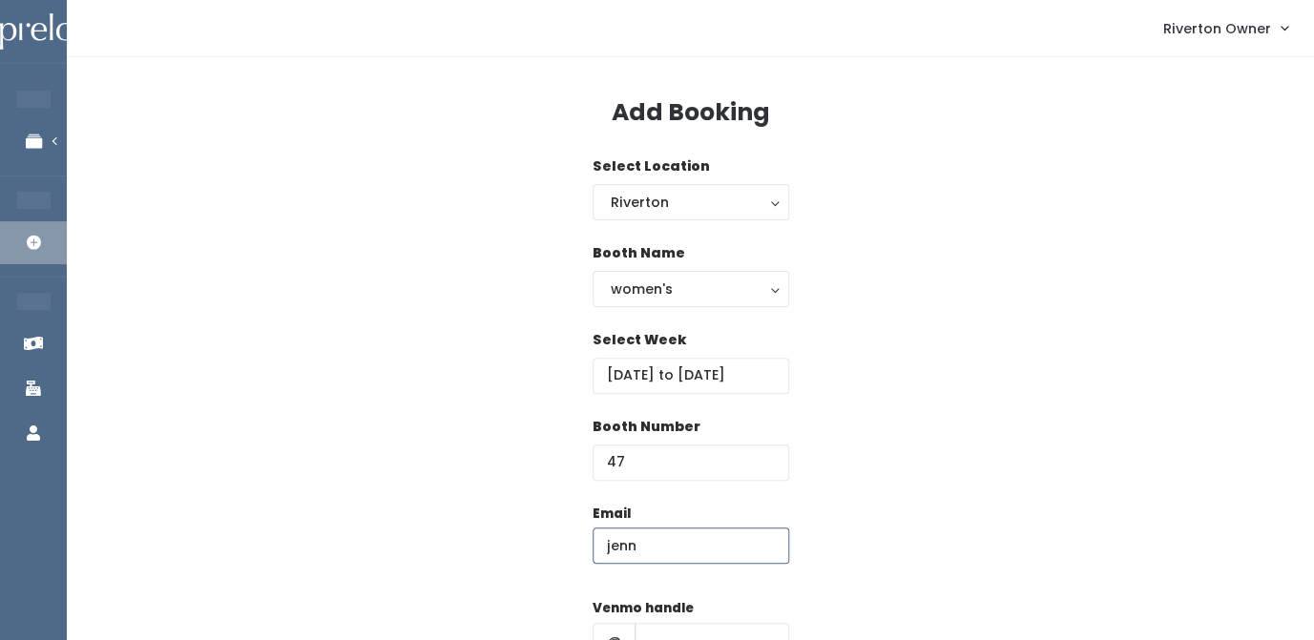
click at [641, 546] on input "jenn" at bounding box center [691, 546] width 197 height 36
paste input "[EMAIL_ADDRESS][DOMAIN_NAME]"
type input "[EMAIL_ADDRESS][DOMAIN_NAME]"
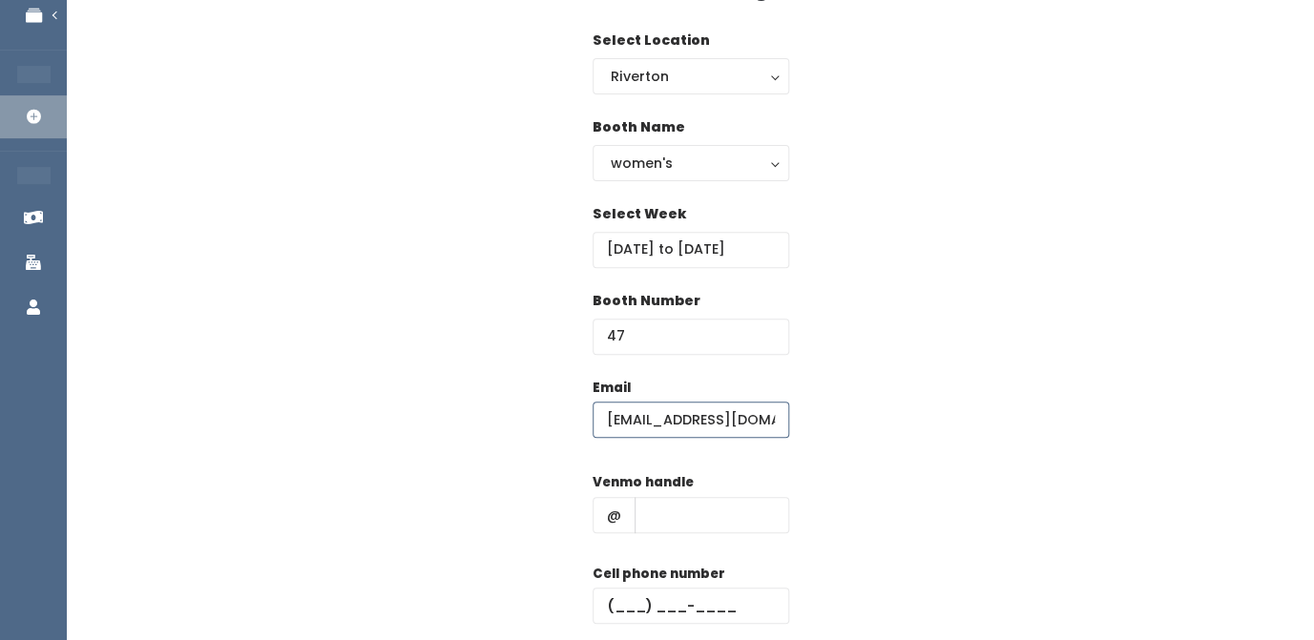
scroll to position [178, 0]
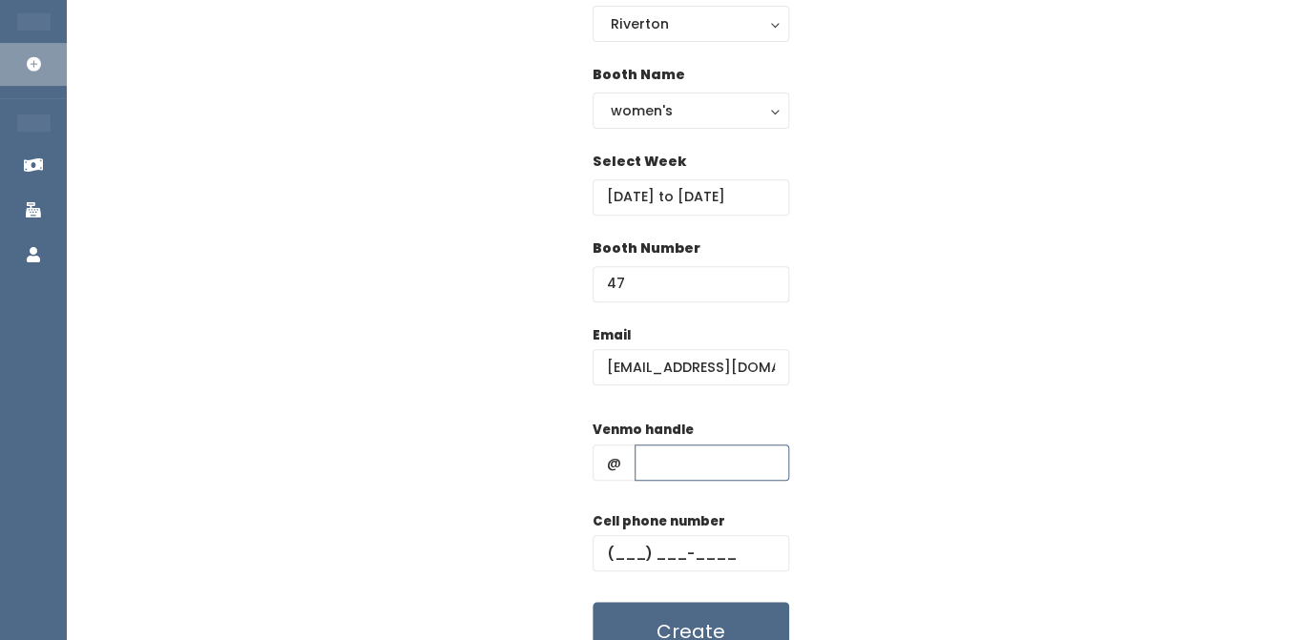
click at [674, 458] on input "text" at bounding box center [712, 463] width 155 height 36
paste input "jenn-prusse"
type input "jenn-prusse"
click at [636, 553] on input "text" at bounding box center [691, 553] width 197 height 36
paste input "[PHONE_NUMBER]"
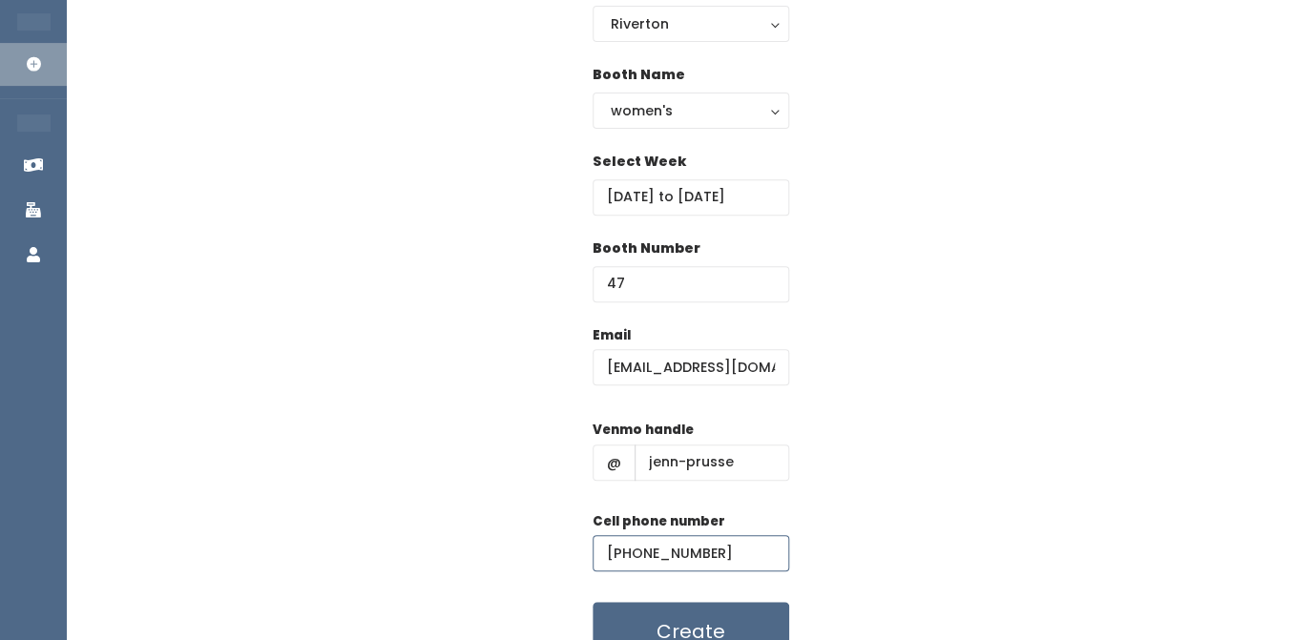
type input "[PHONE_NUMBER]"
click at [841, 426] on div "Email [EMAIL_ADDRESS][DOMAIN_NAME] Venmo handle @ jenn-prusse Cell phone number…" at bounding box center [690, 493] width 1186 height 337
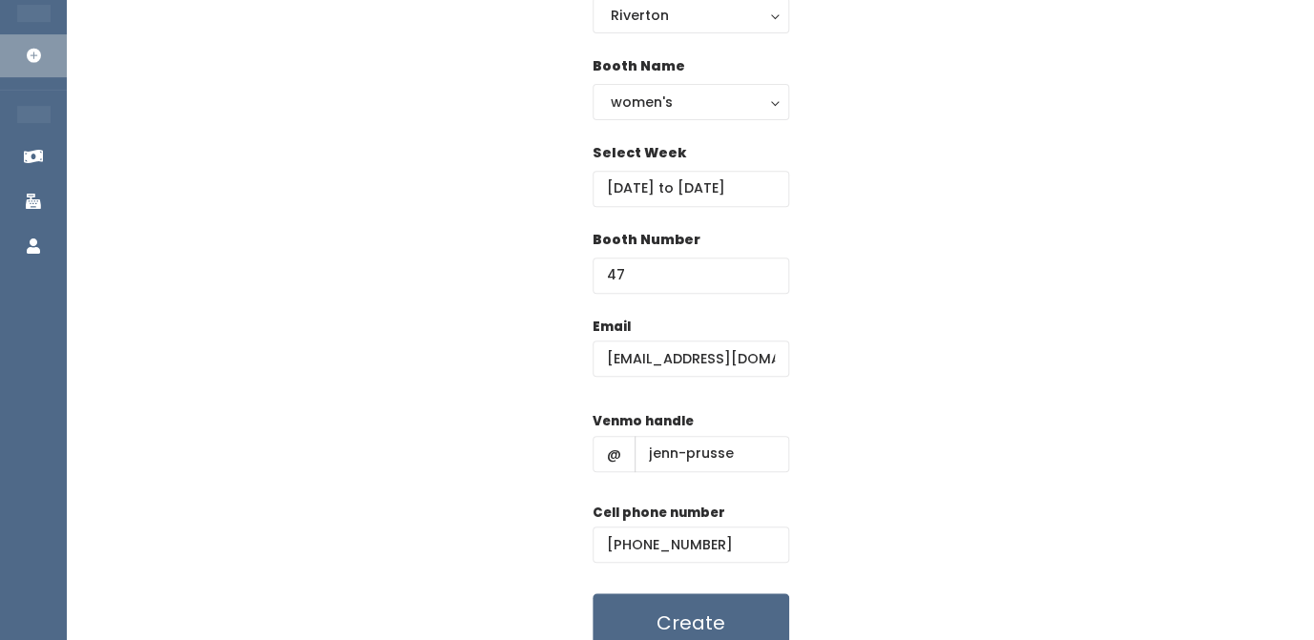
scroll to position [186, 0]
click at [669, 616] on button "Create" at bounding box center [691, 624] width 197 height 59
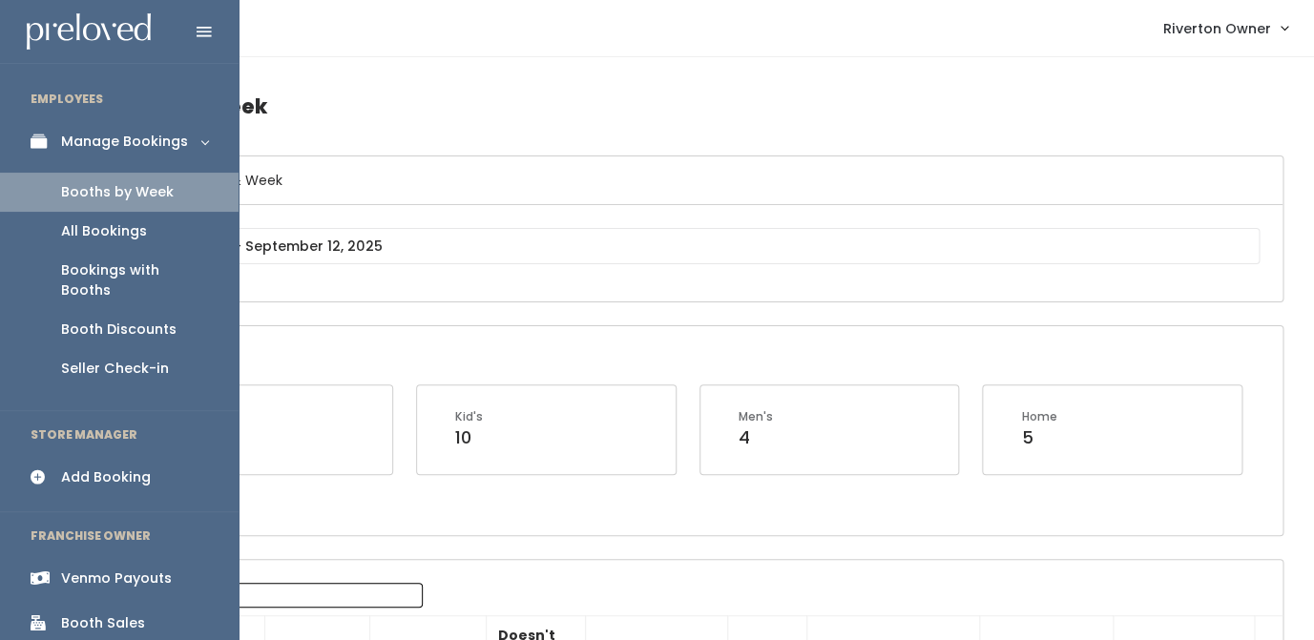
click at [54, 470] on icon at bounding box center [44, 478] width 27 height 16
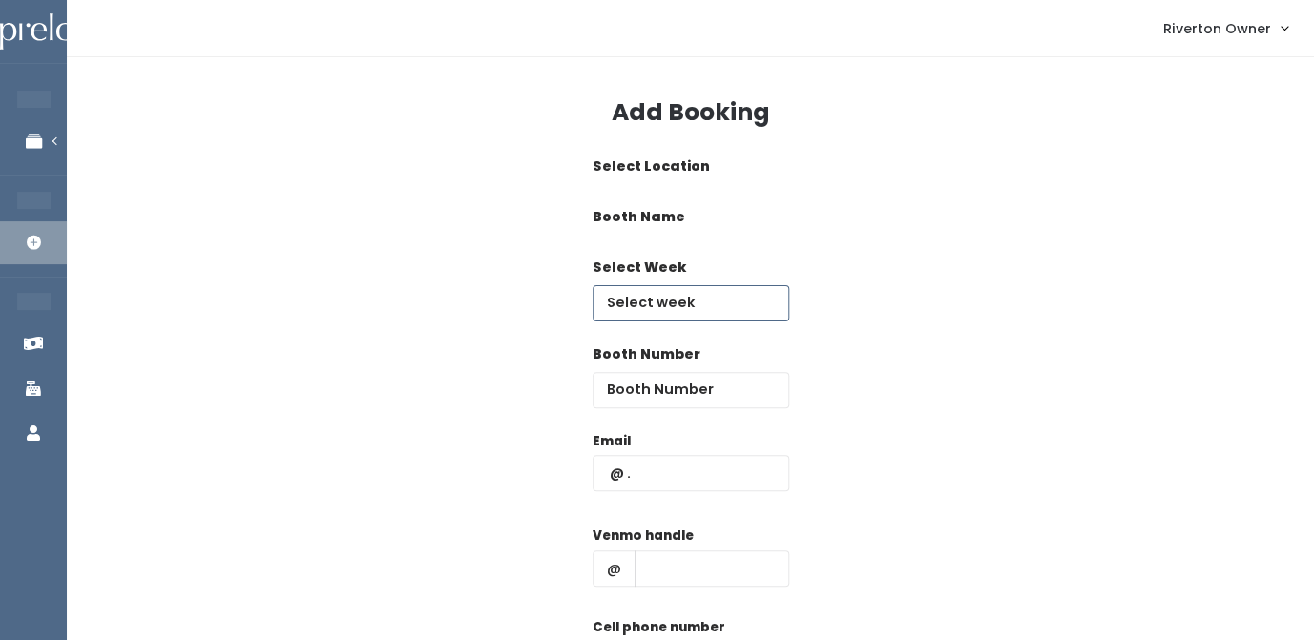
click at [661, 308] on input "text" at bounding box center [691, 303] width 197 height 36
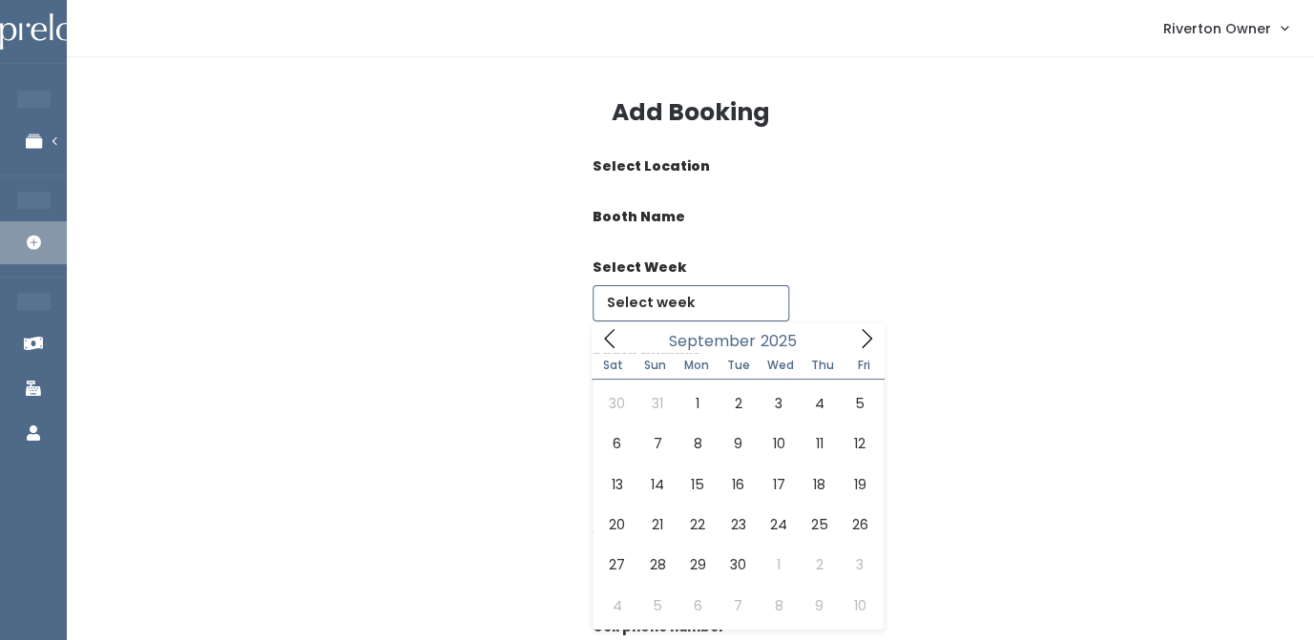
click at [855, 337] on span at bounding box center [866, 339] width 36 height 30
type input "[DATE] to [DATE]"
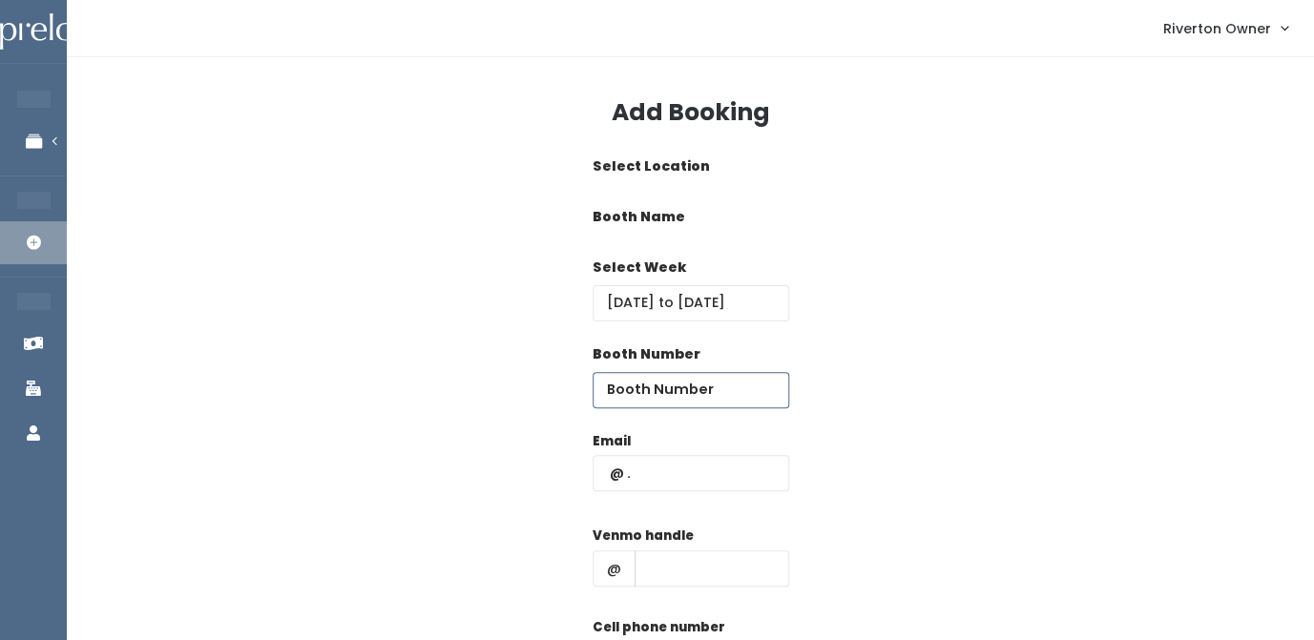
click at [693, 385] on input "number" at bounding box center [691, 390] width 197 height 36
type input "63"
click at [651, 488] on input "text" at bounding box center [691, 473] width 197 height 36
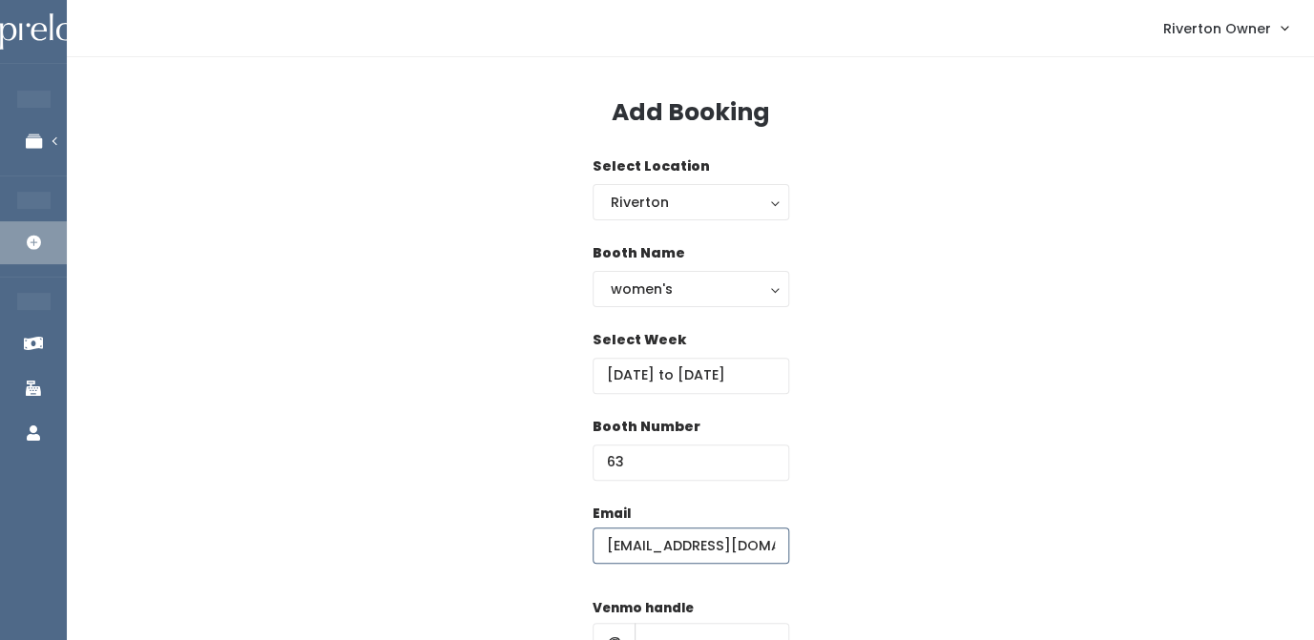
type input "[EMAIL_ADDRESS][DOMAIN_NAME]"
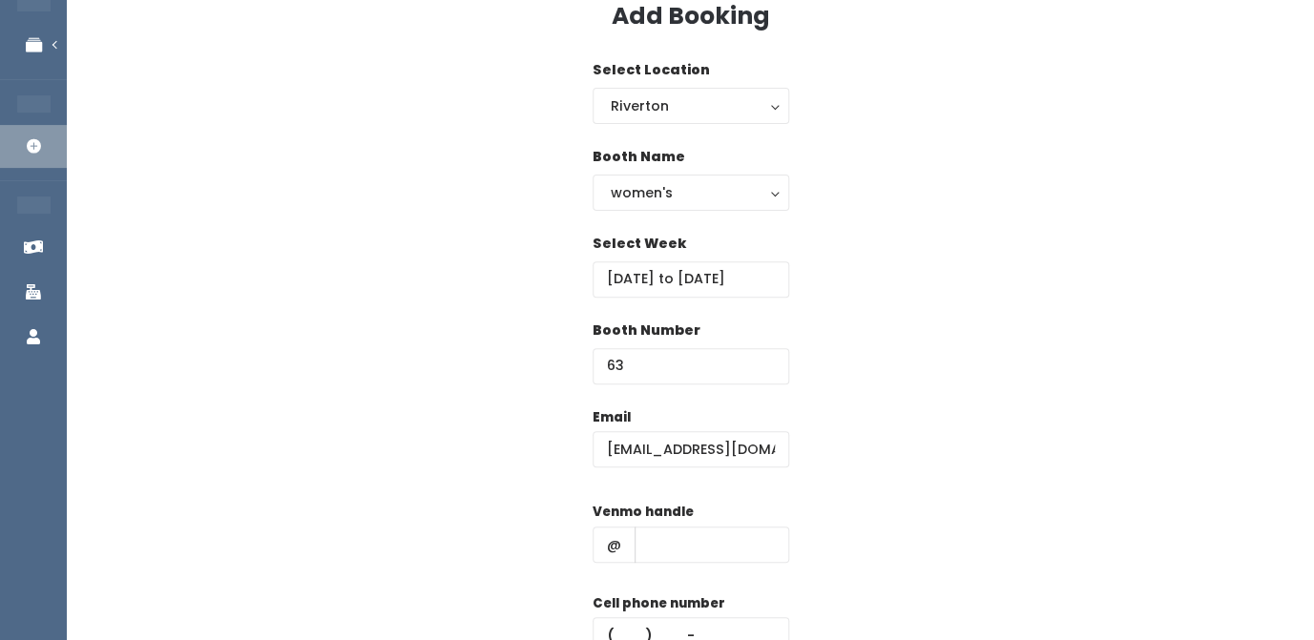
scroll to position [122, 0]
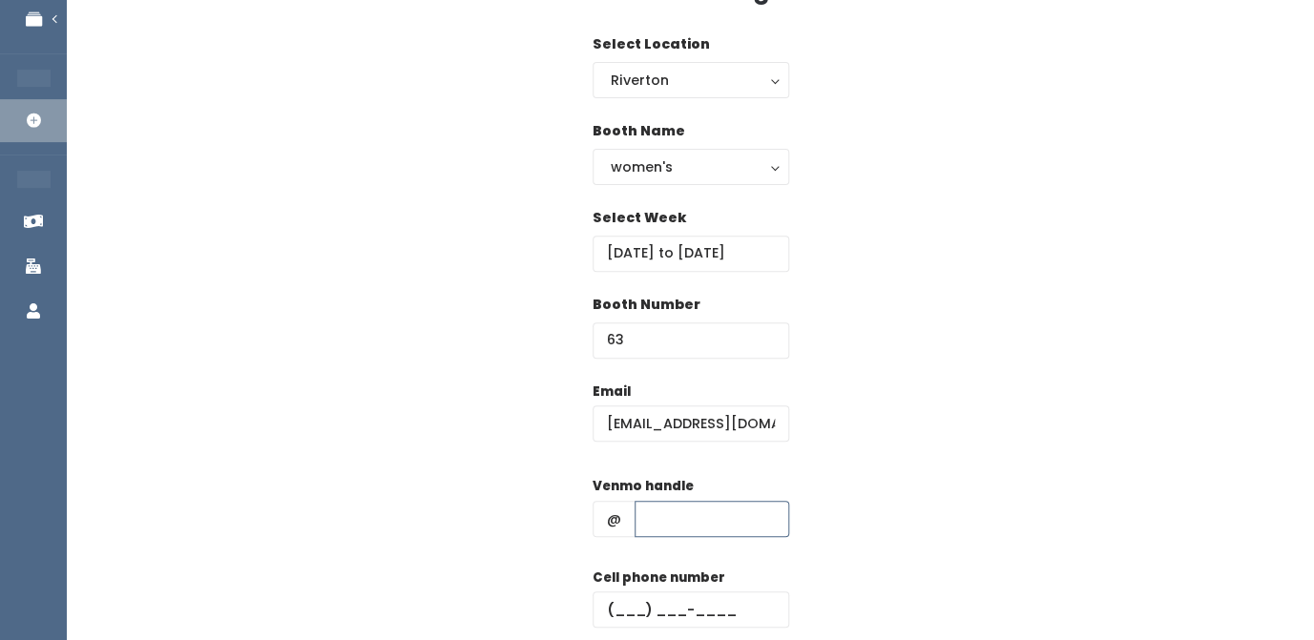
click at [660, 528] on input "text" at bounding box center [712, 519] width 155 height 36
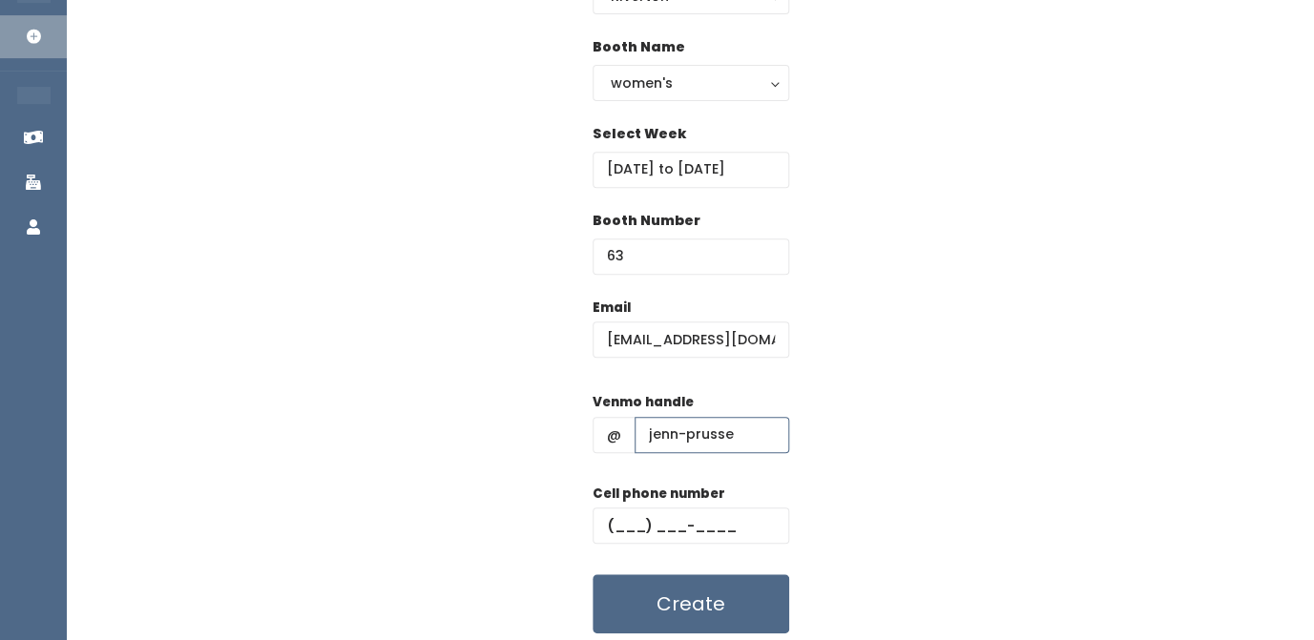
scroll to position [226, 0]
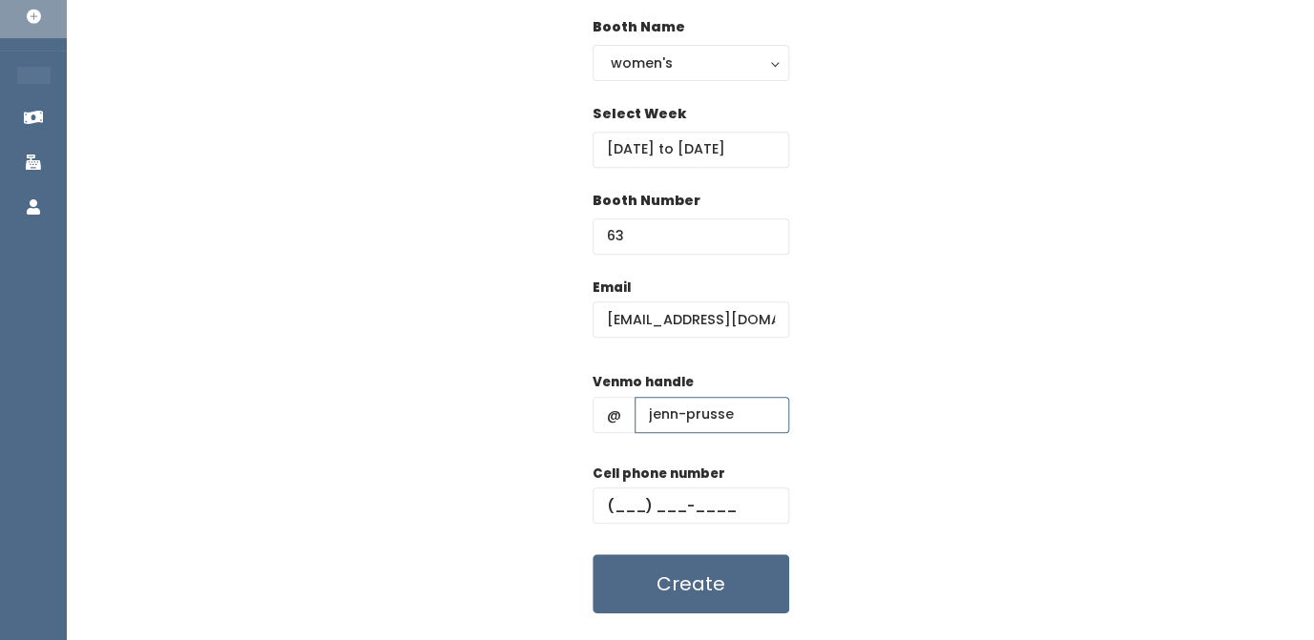
type input "jenn-prusse"
click at [621, 504] on input "text" at bounding box center [691, 506] width 197 height 36
paste input "[PHONE_NUMBER]"
type input "[PHONE_NUMBER]"
click at [902, 380] on div "Email jennprusse@yahoo.com Venmo handle @ jenn-prusse Cell phone number (801) 4…" at bounding box center [690, 446] width 1186 height 337
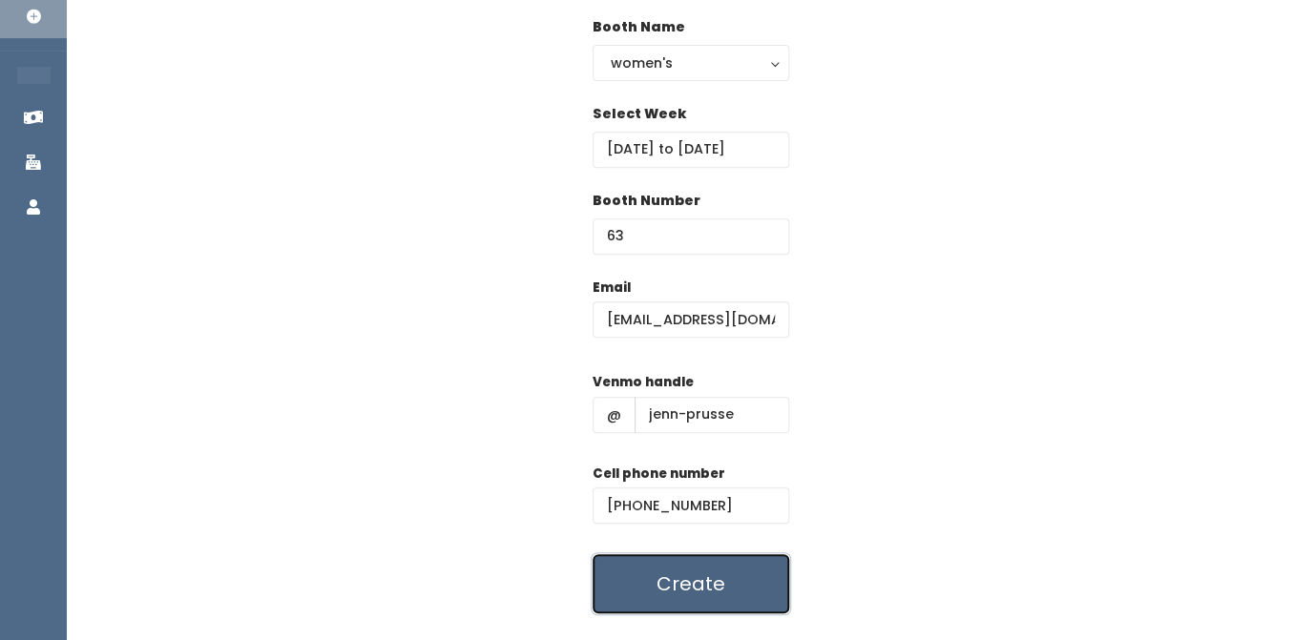
click at [686, 576] on button "Create" at bounding box center [691, 583] width 197 height 59
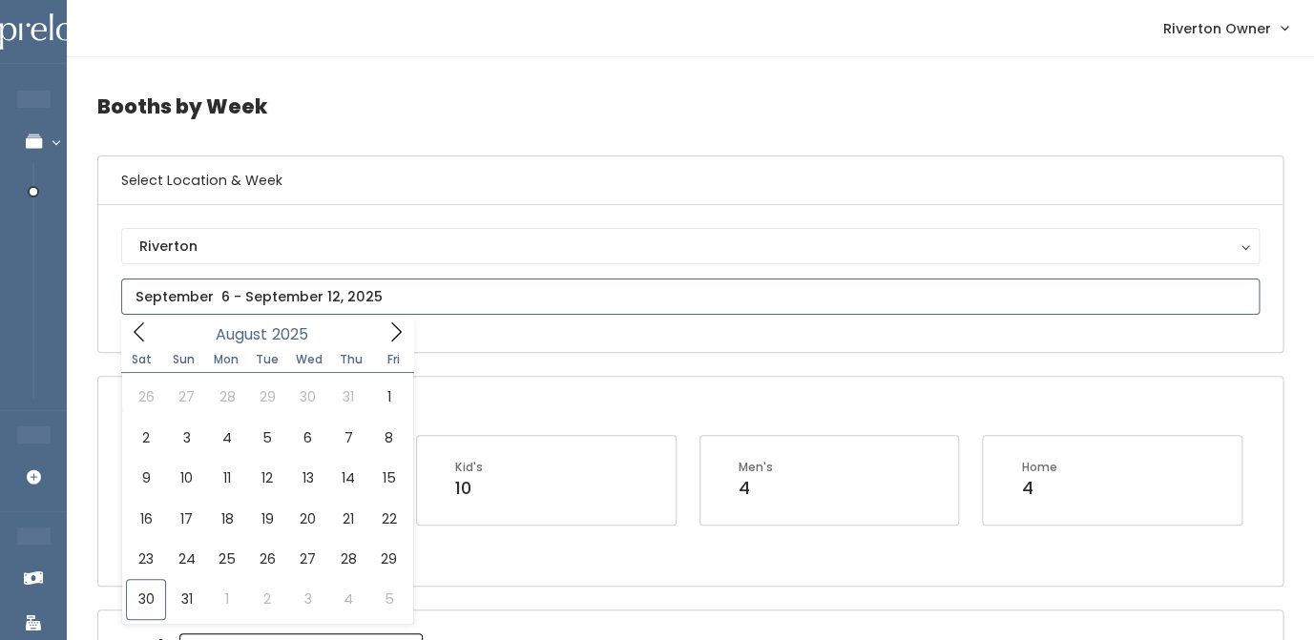
click at [380, 290] on input "text" at bounding box center [690, 297] width 1138 height 36
click at [387, 337] on icon at bounding box center [396, 332] width 21 height 21
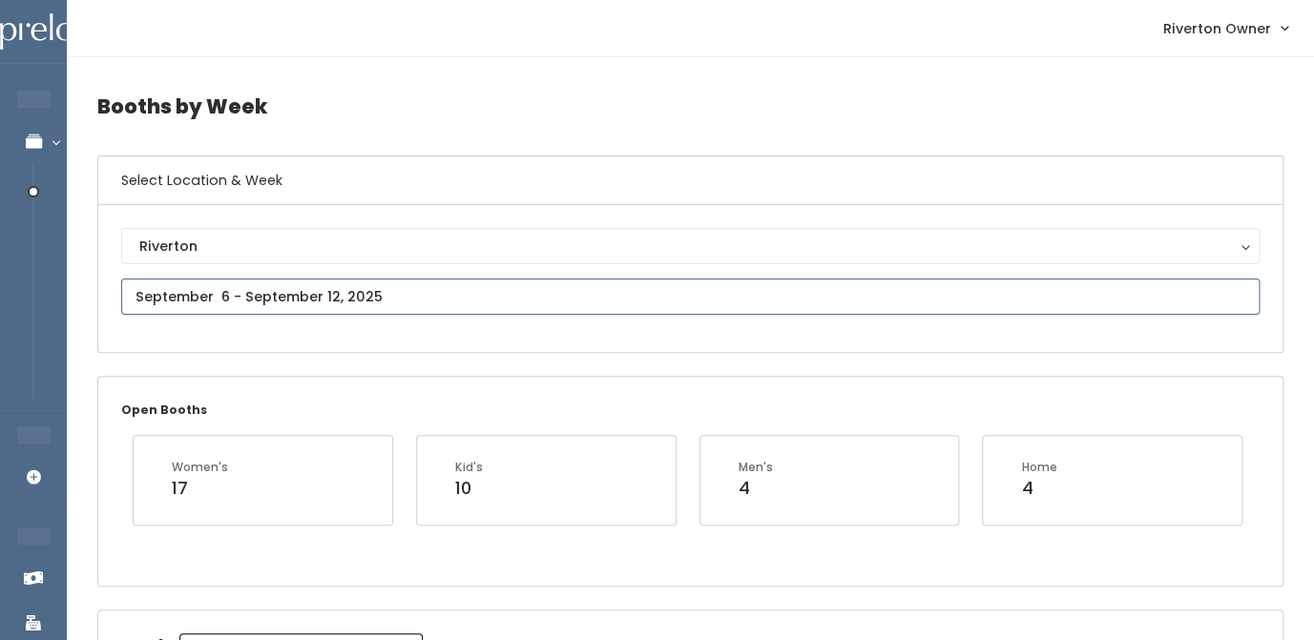
type input "[DATE] to [DATE]"
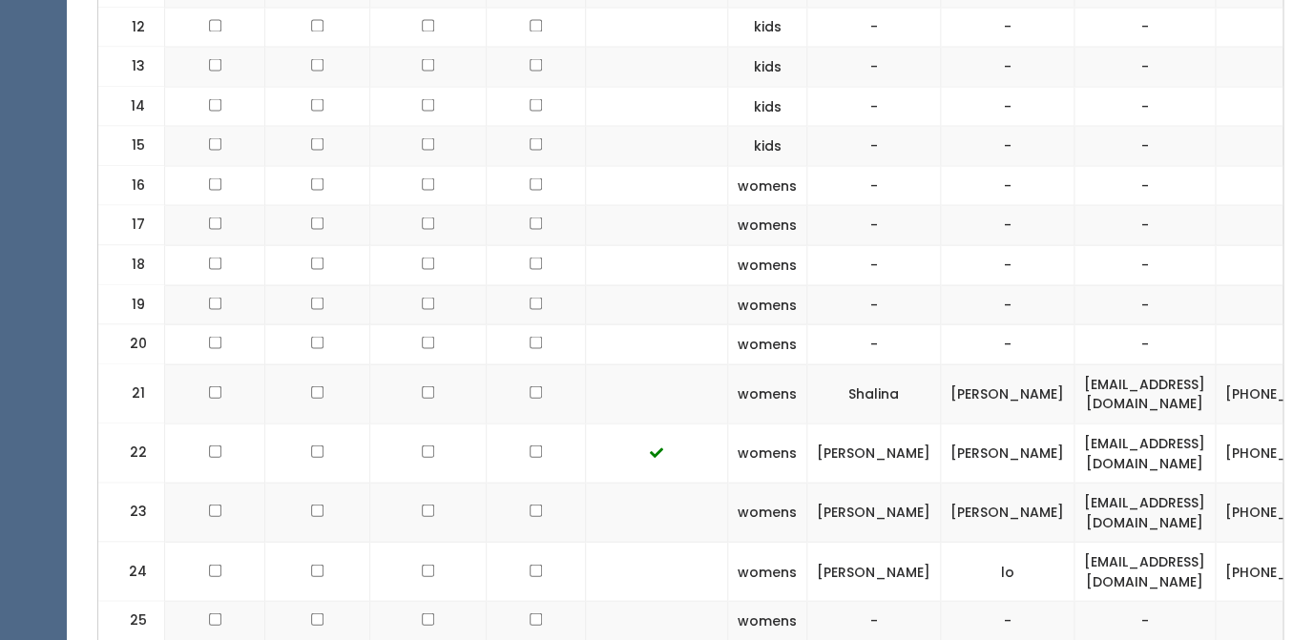
scroll to position [1273, 0]
